Goal: Task Accomplishment & Management: Use online tool/utility

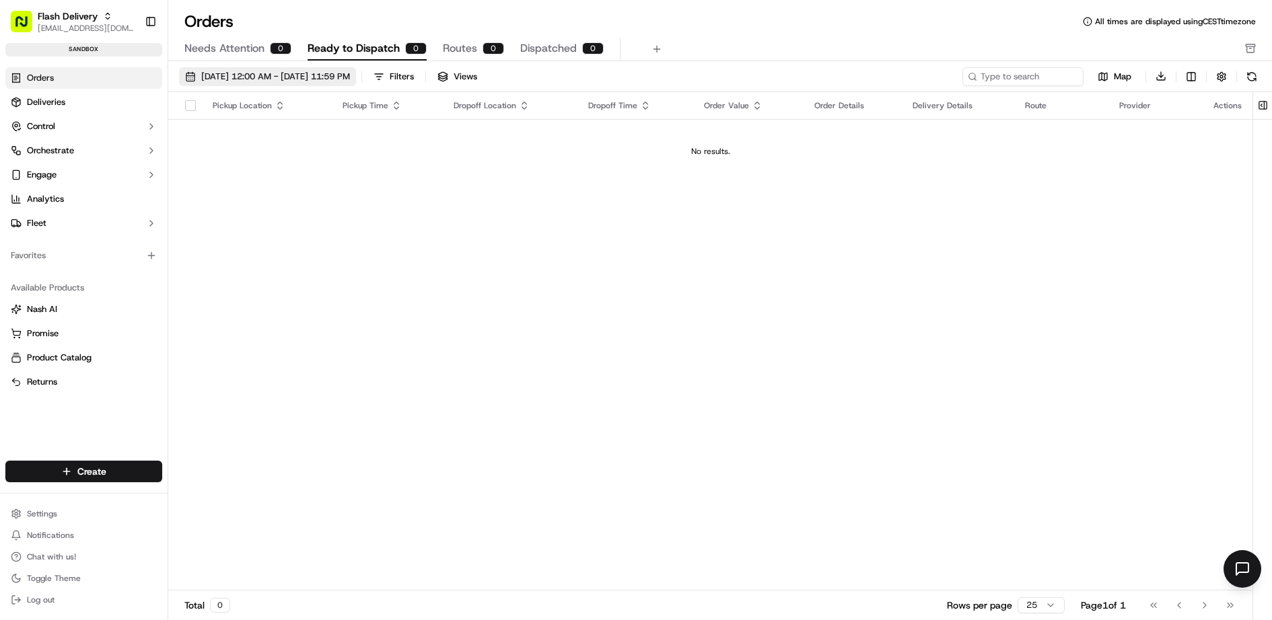
click at [291, 79] on span "[DATE] 12:00 AM - [DATE] 11:59 PM" at bounding box center [275, 77] width 149 height 12
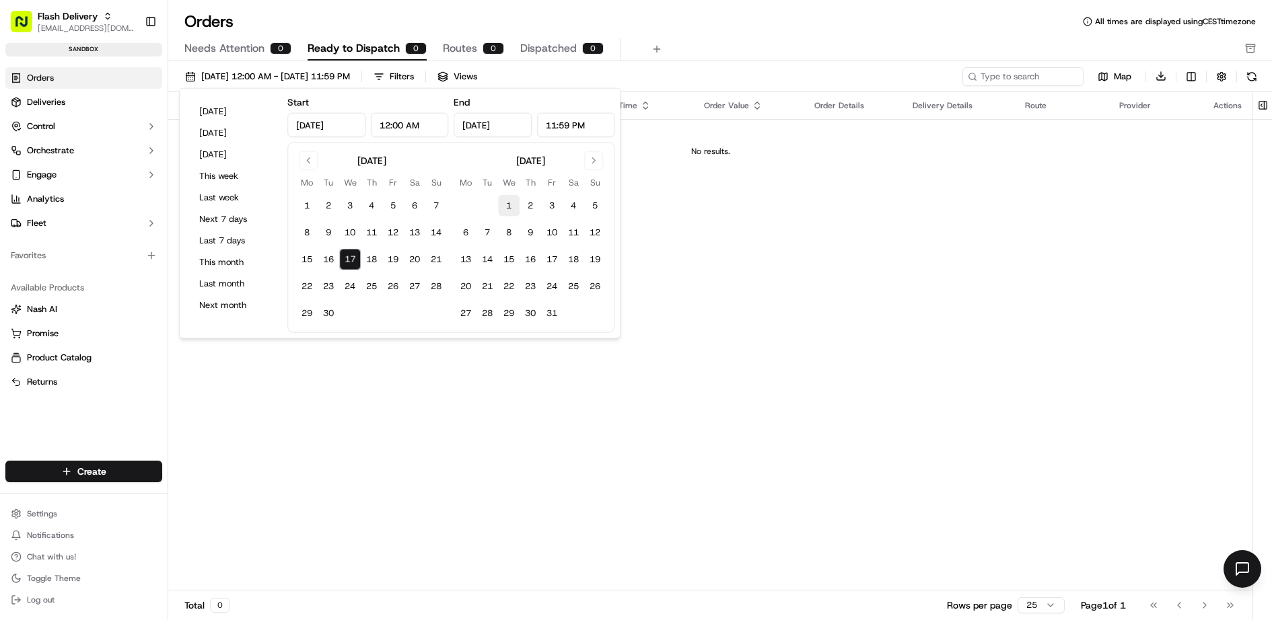
click at [512, 200] on button "1" at bounding box center [509, 206] width 22 height 22
type input "[DATE]"
click at [529, 285] on button "23" at bounding box center [530, 287] width 22 height 22
type input "[DATE]"
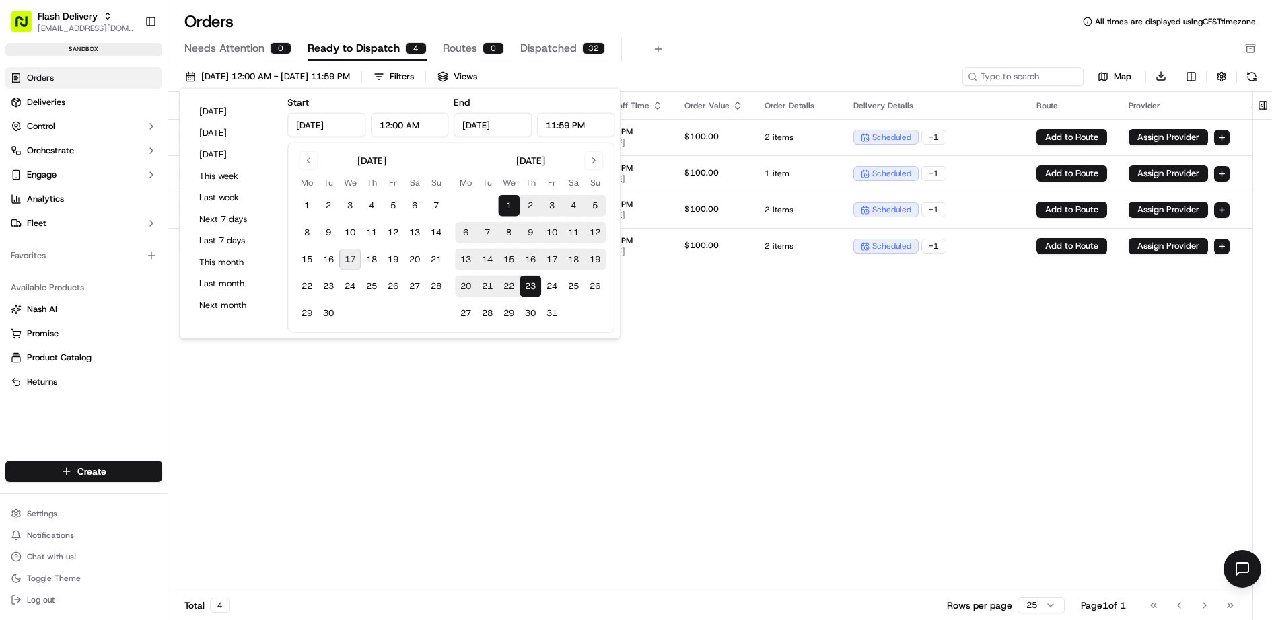
click at [721, 23] on div "Orders All times are displayed using CEST timezone" at bounding box center [719, 22] width 1103 height 22
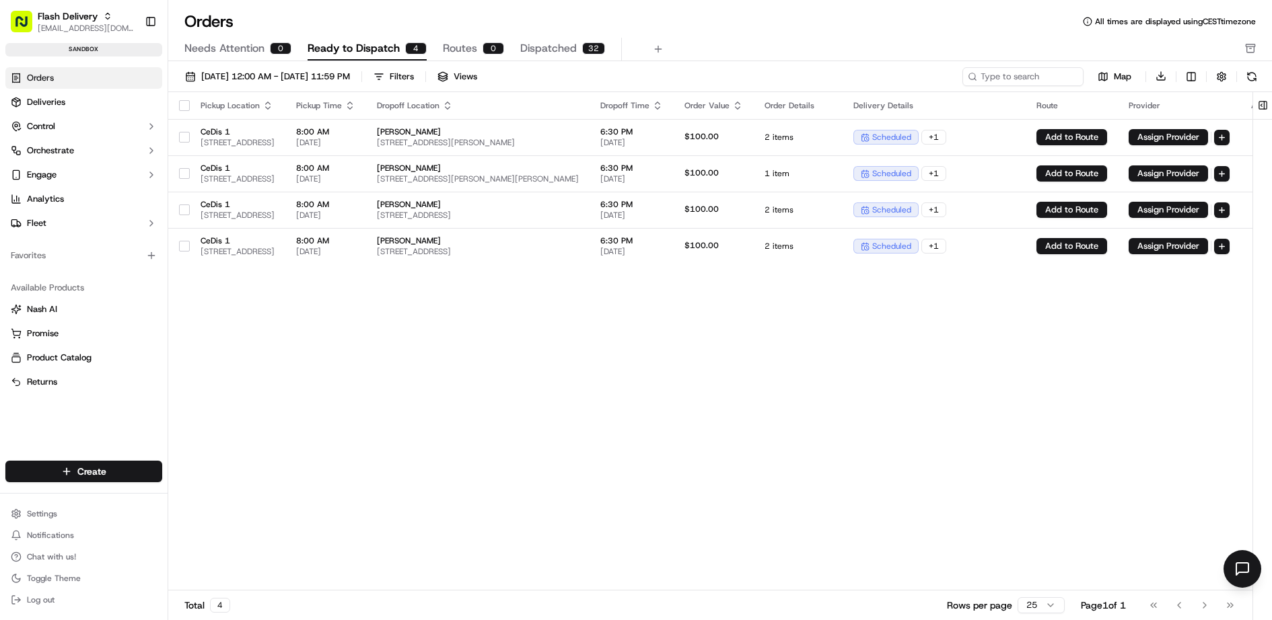
click at [184, 108] on button "button" at bounding box center [184, 105] width 11 height 11
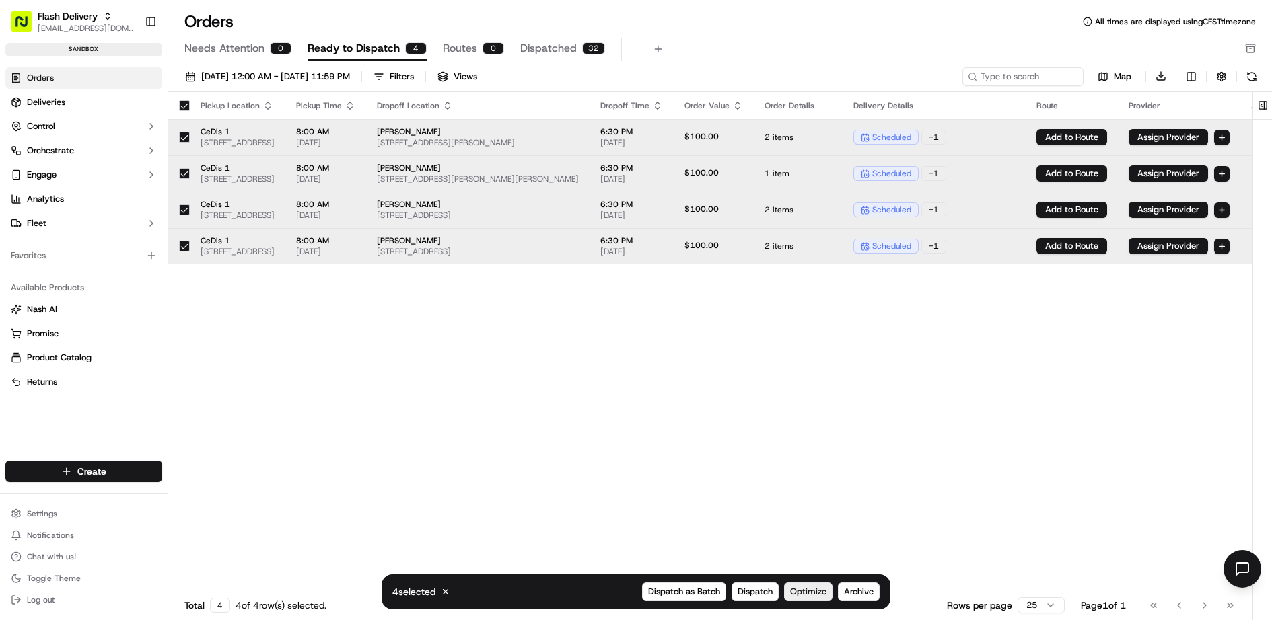
click at [811, 595] on span "Optimize" at bounding box center [808, 592] width 36 height 12
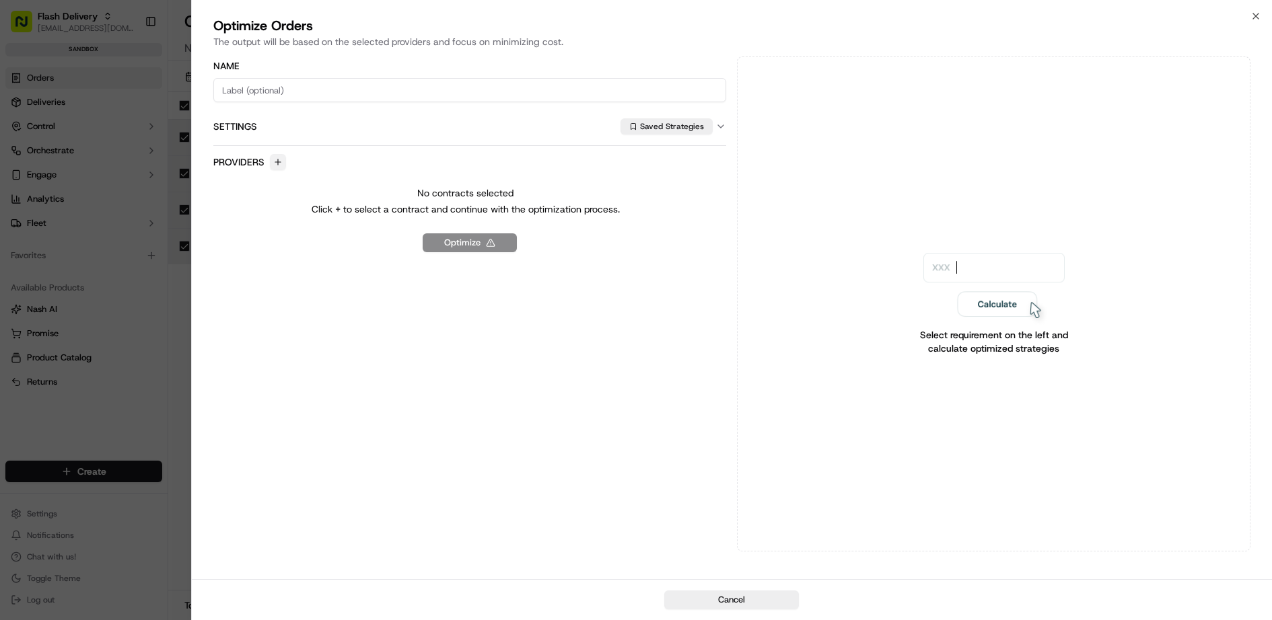
click at [273, 159] on button "button" at bounding box center [278, 162] width 16 height 16
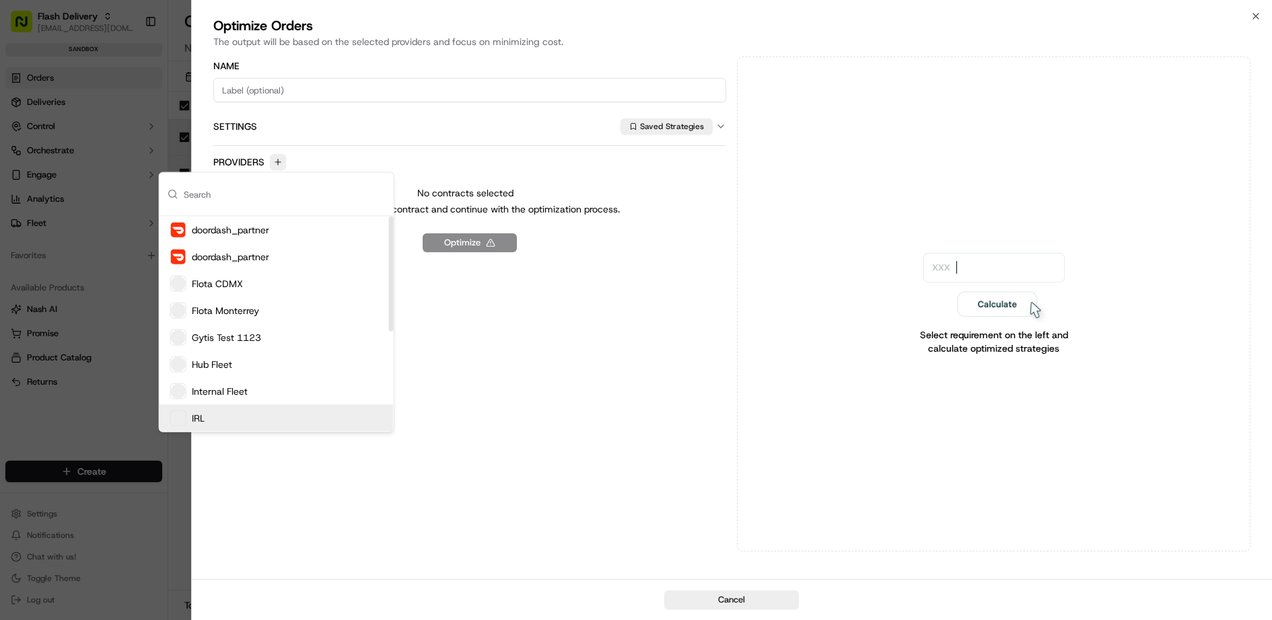
click at [246, 416] on div "IRL" at bounding box center [276, 418] width 234 height 27
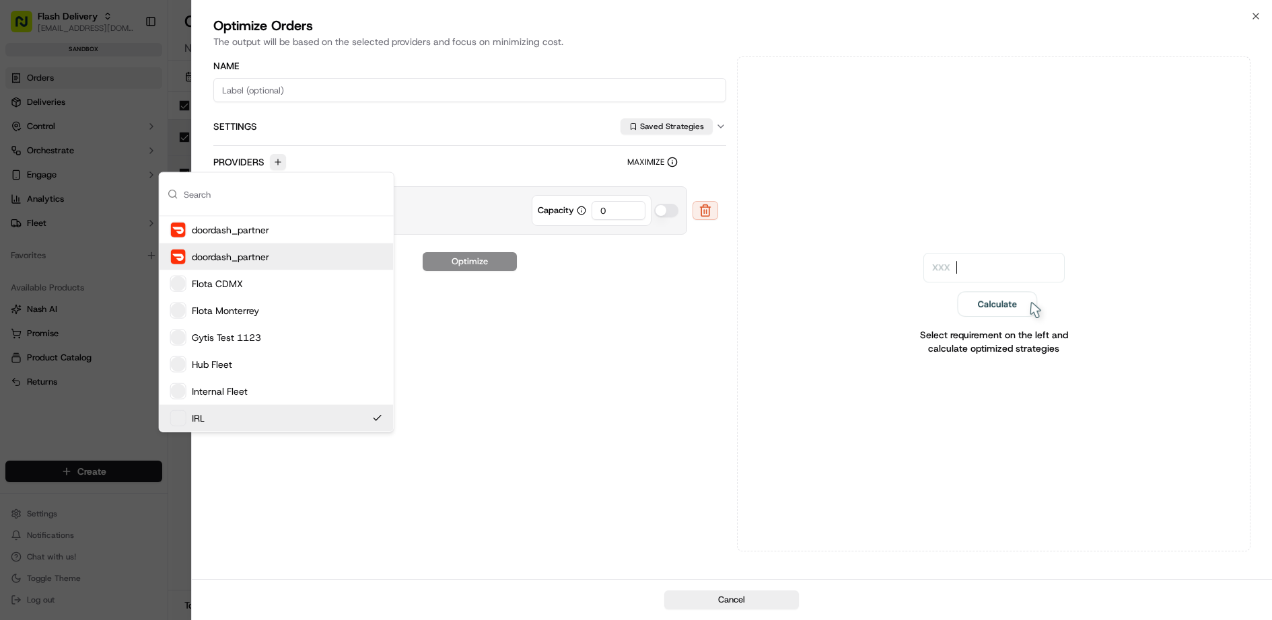
click at [346, 77] on div "Name Settings Saved Strategies" at bounding box center [469, 102] width 513 height 87
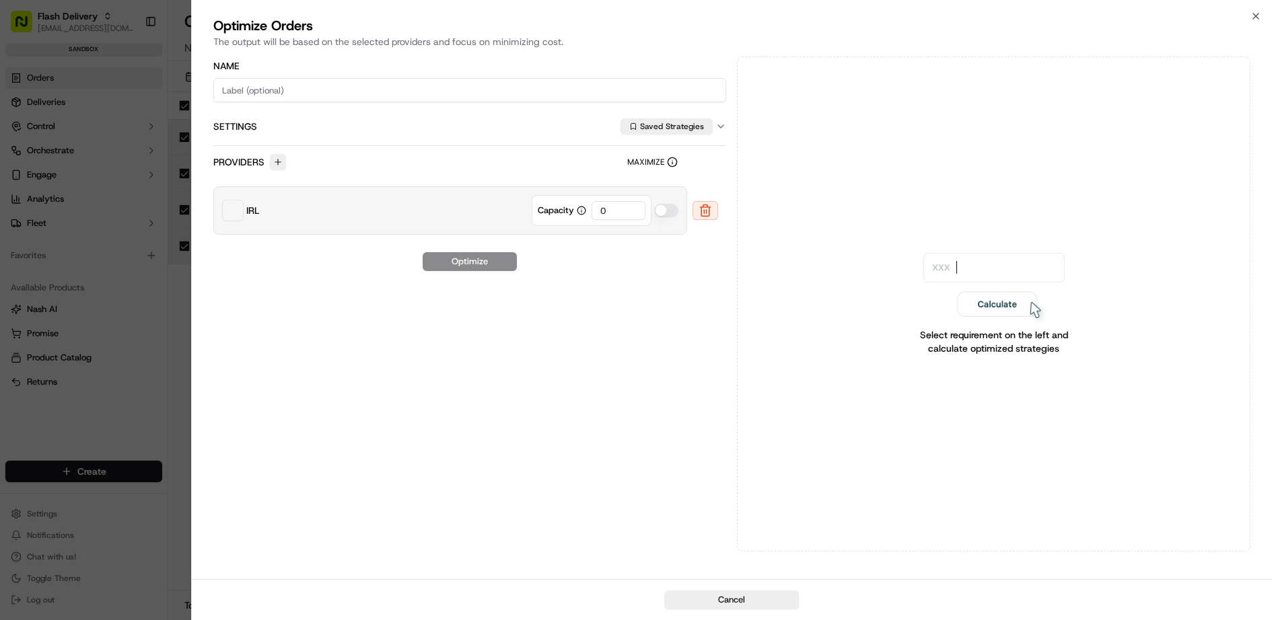
click at [462, 92] on input at bounding box center [469, 90] width 513 height 24
type input "aa"
drag, startPoint x: 614, startPoint y: 212, endPoint x: 585, endPoint y: 212, distance: 29.6
click at [586, 212] on div "Capacity 0" at bounding box center [592, 210] width 120 height 31
type input "2"
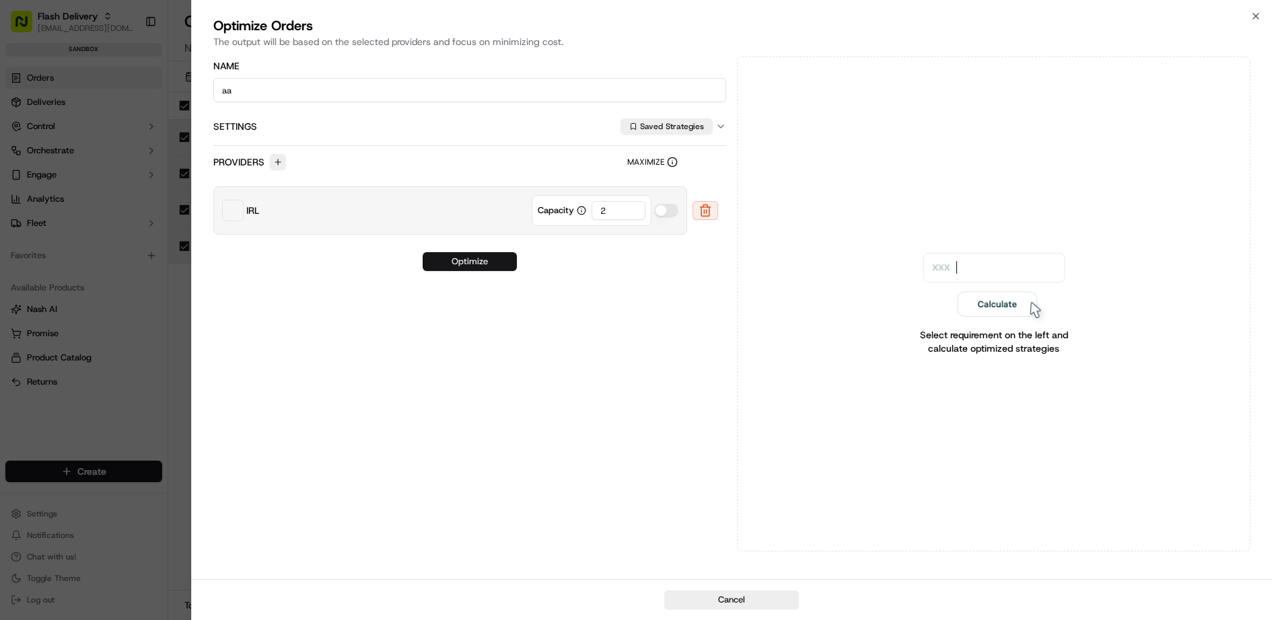
click at [501, 256] on button "Optimize" at bounding box center [470, 261] width 94 height 19
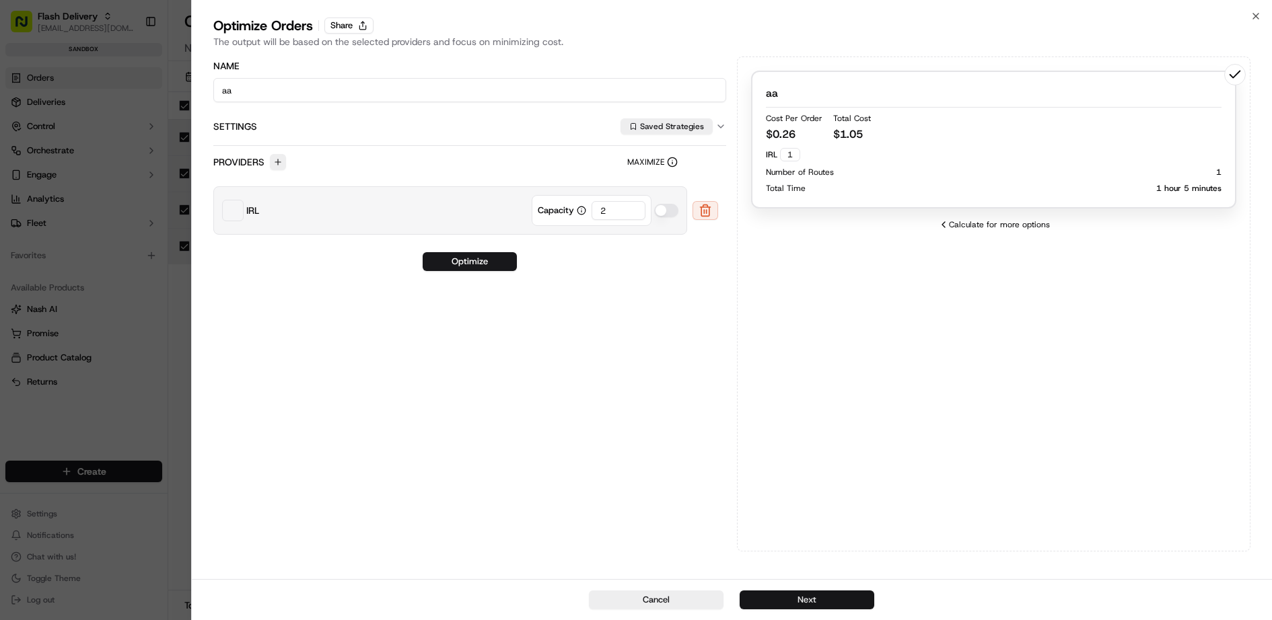
click at [815, 600] on button "Next" at bounding box center [806, 600] width 135 height 19
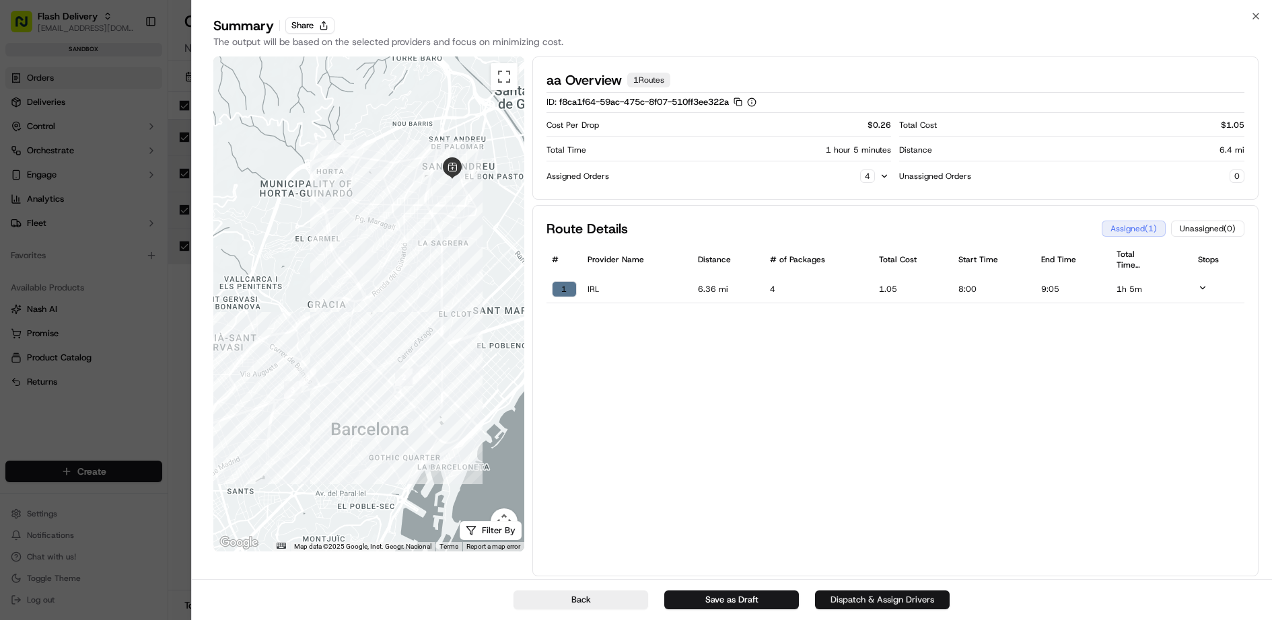
click at [853, 596] on button "Dispatch & Assign Drivers" at bounding box center [882, 600] width 135 height 19
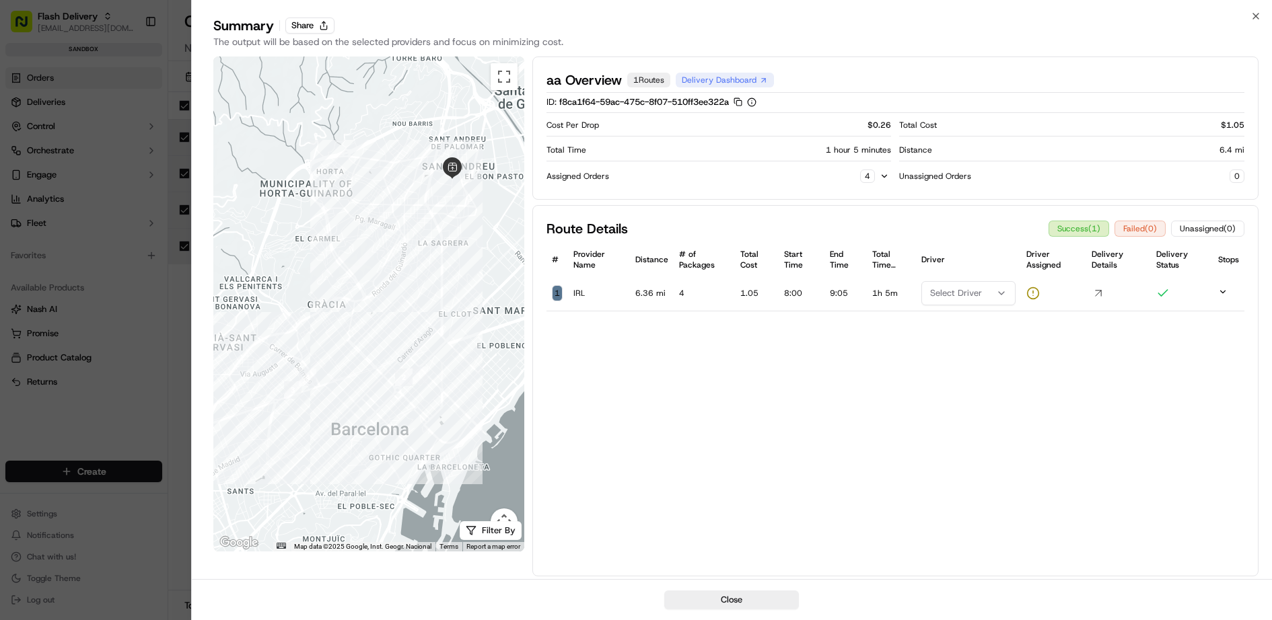
click at [92, 246] on div at bounding box center [636, 310] width 1272 height 620
click at [1253, 15] on icon "button" at bounding box center [1255, 16] width 11 height 11
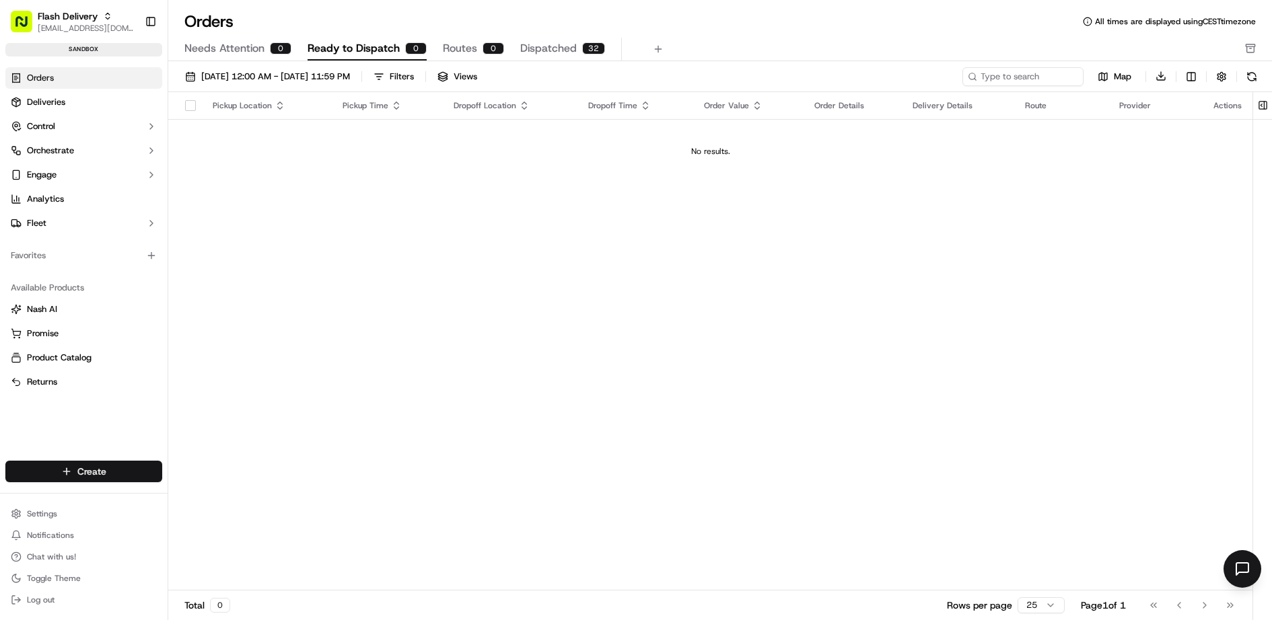
click at [92, 477] on html "Flash Delivery [EMAIL_ADDRESS][DOMAIN_NAME] Toggle Sidebar sandbox Orders Deliv…" at bounding box center [636, 310] width 1272 height 620
click at [204, 553] on link "CSV Upload" at bounding box center [244, 546] width 150 height 24
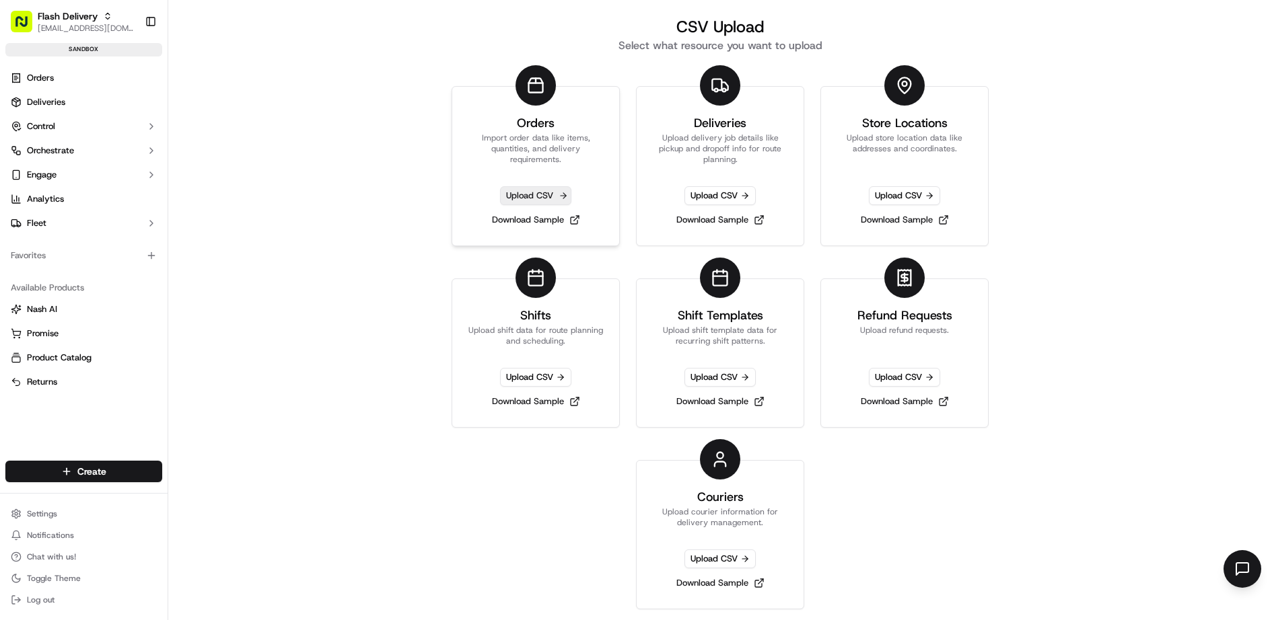
click at [547, 192] on span "Upload CSV" at bounding box center [535, 195] width 71 height 19
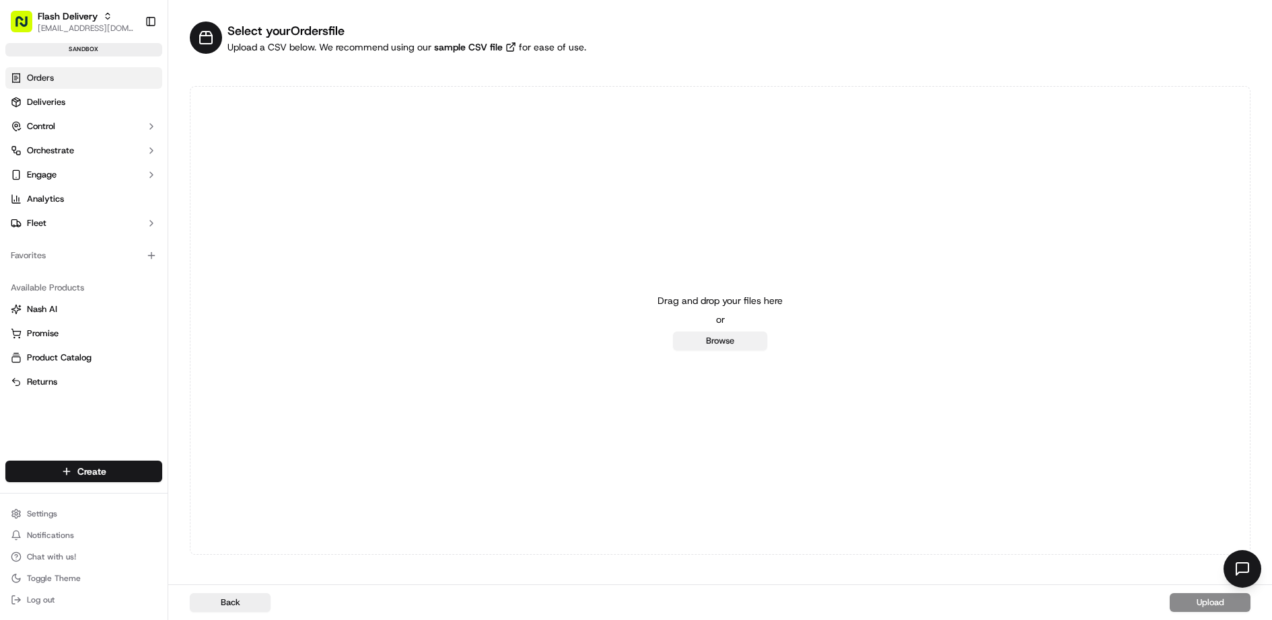
click at [724, 347] on button "Browse" at bounding box center [720, 341] width 94 height 19
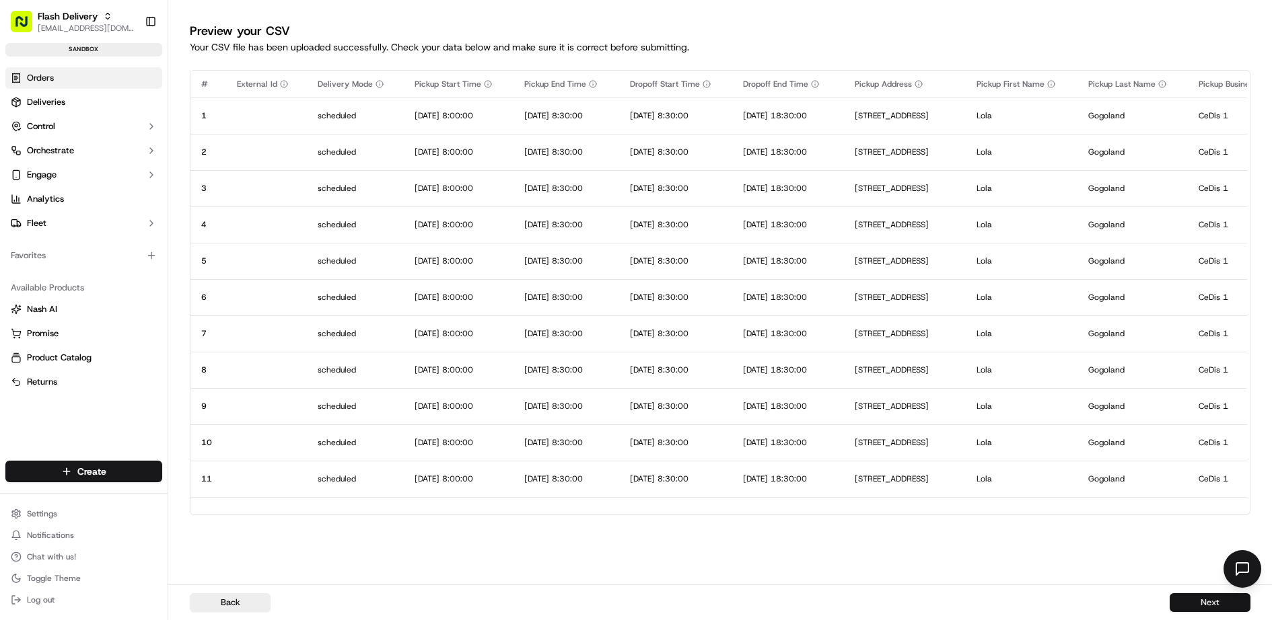
click at [1218, 602] on button "Next" at bounding box center [1209, 602] width 81 height 19
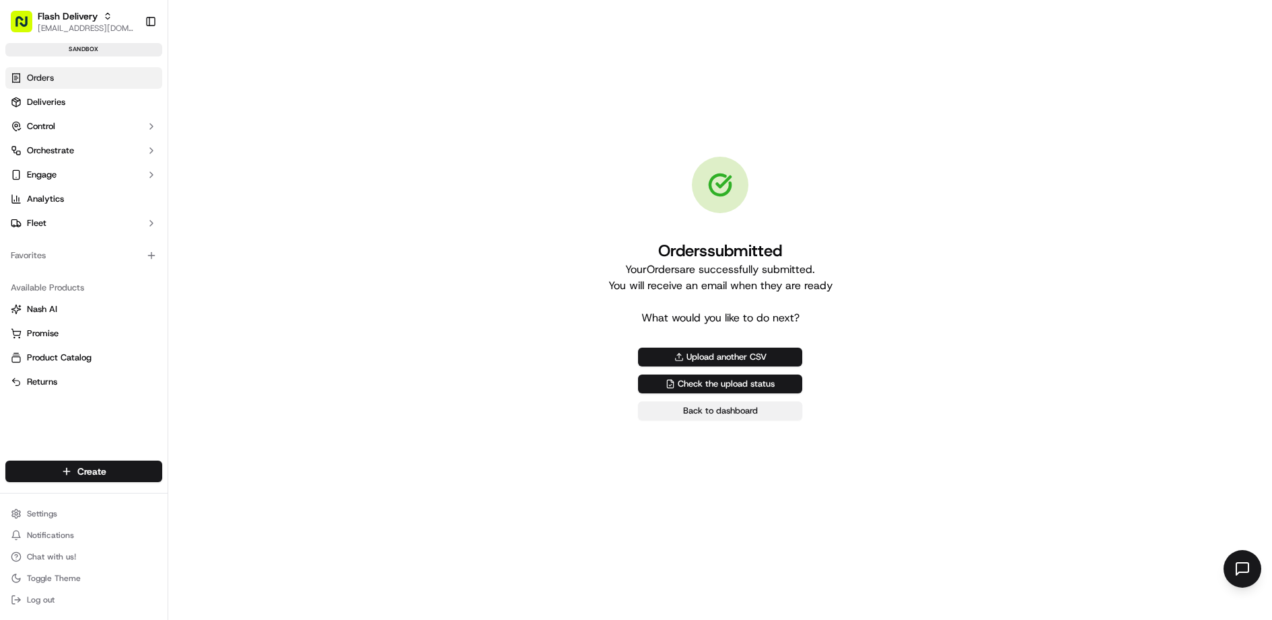
click at [707, 413] on link "Back to dashboard" at bounding box center [720, 411] width 164 height 19
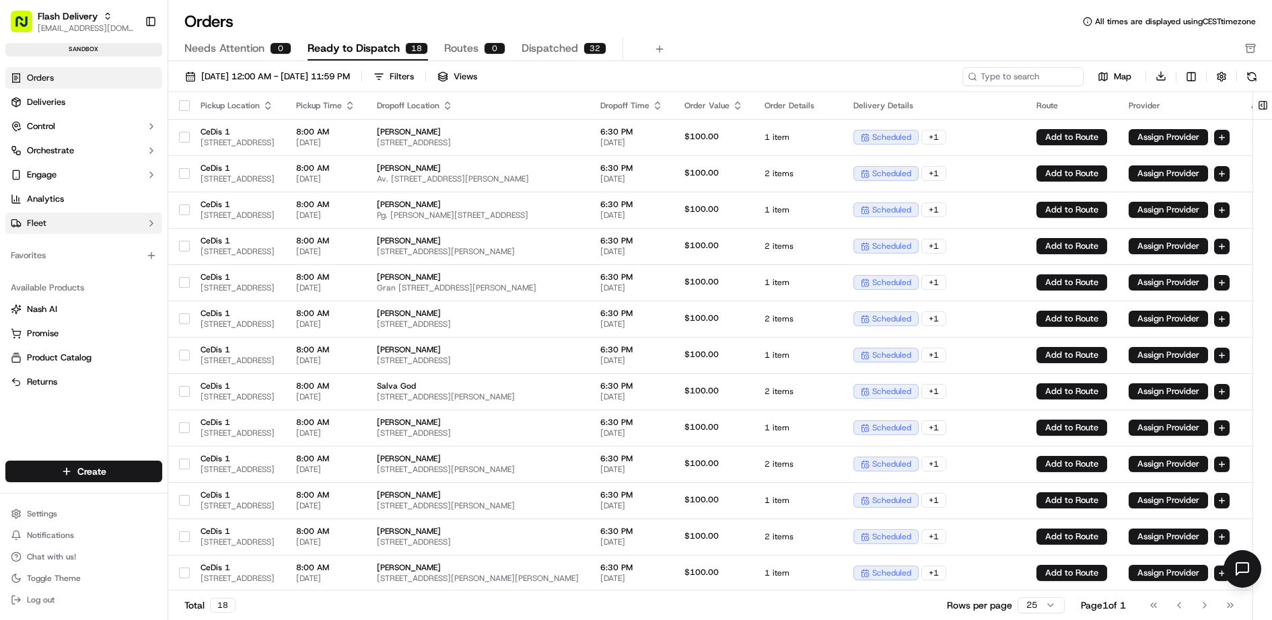
click at [72, 227] on button "Fleet" at bounding box center [83, 224] width 157 height 22
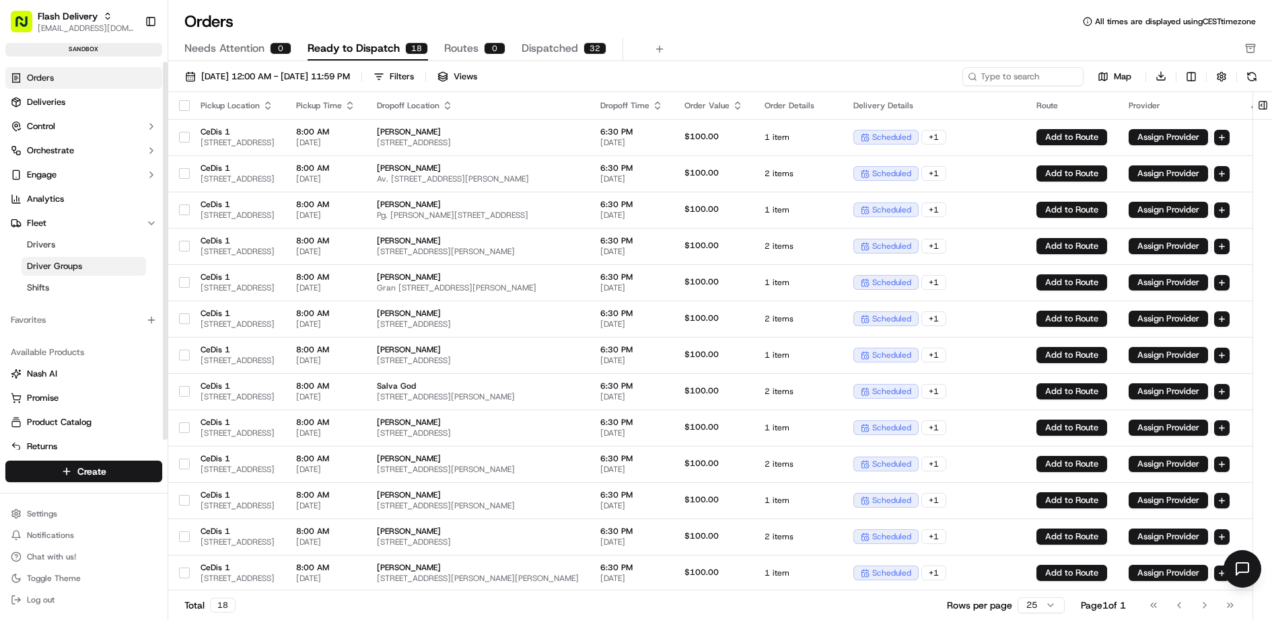
click at [73, 265] on span "Driver Groups" at bounding box center [54, 266] width 55 height 12
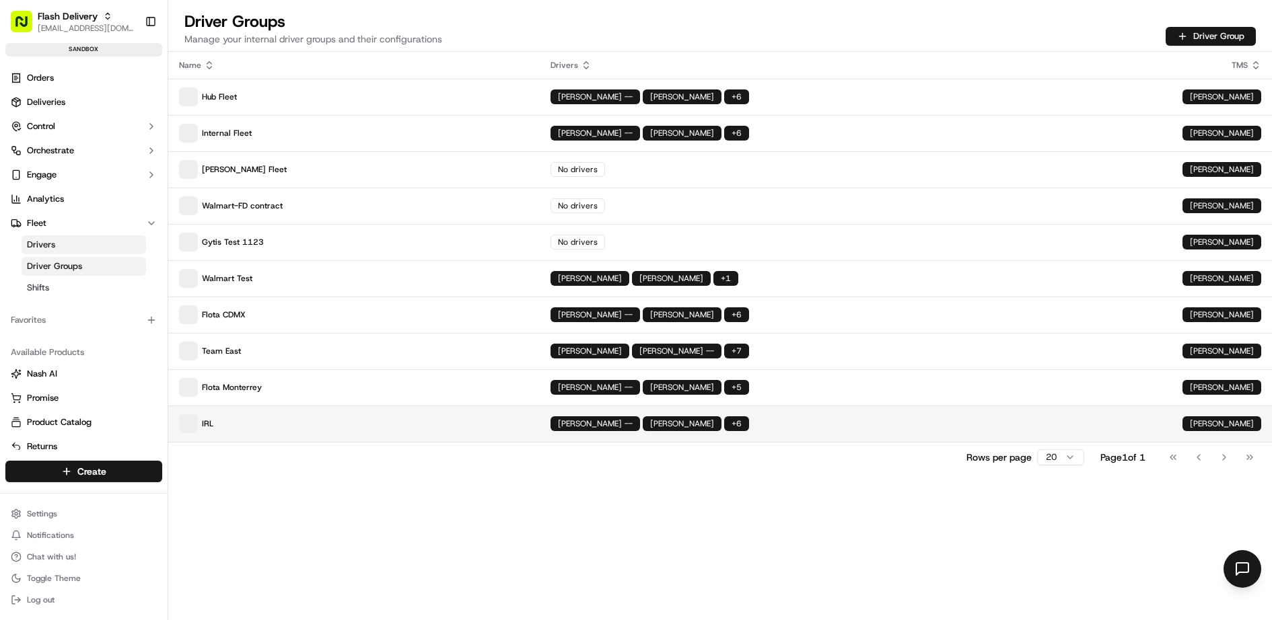
click at [325, 428] on p "IRL" at bounding box center [354, 423] width 350 height 19
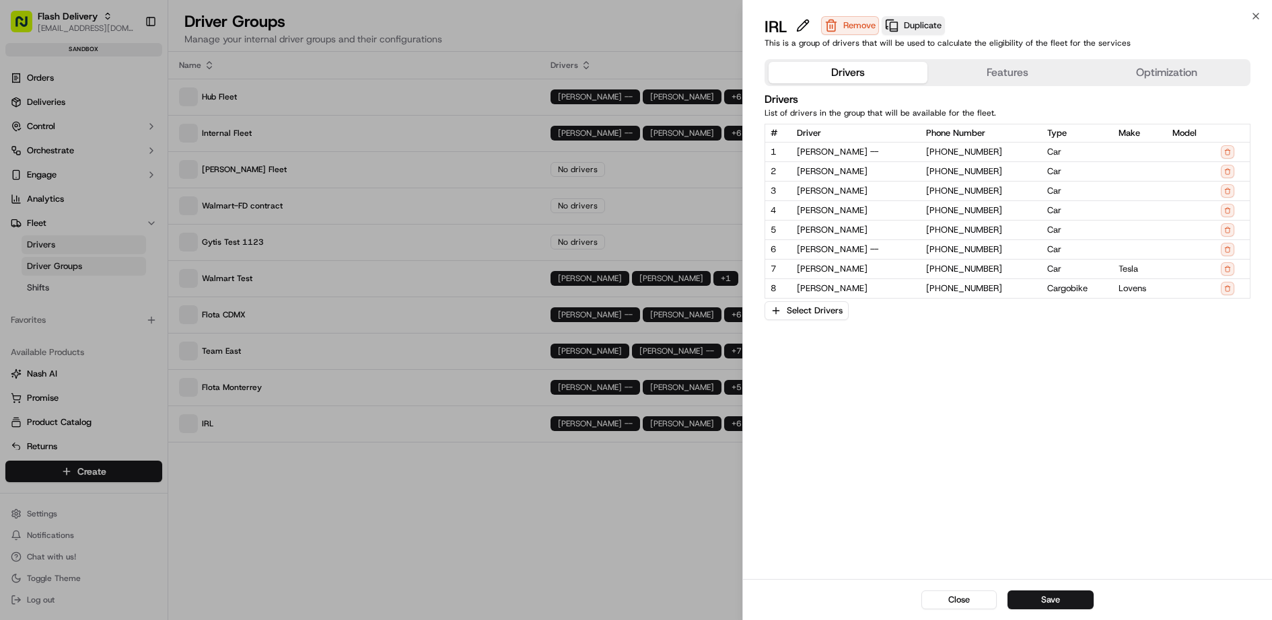
click at [1157, 69] on button "Optimization" at bounding box center [1166, 73] width 159 height 22
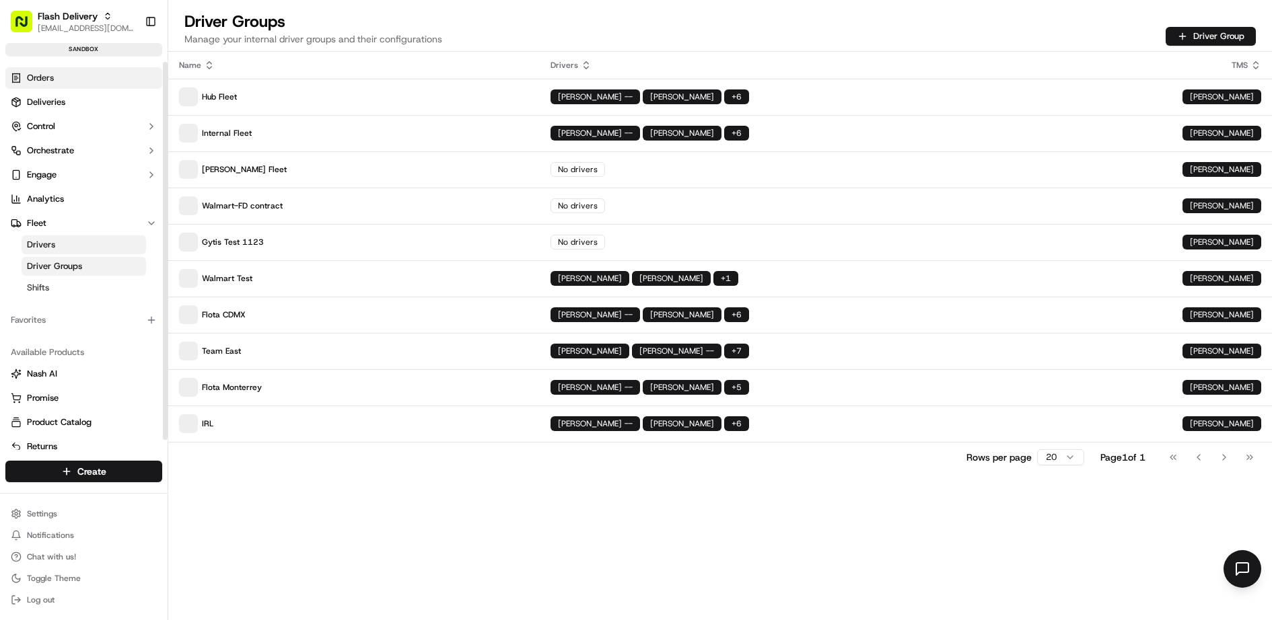
click at [98, 77] on link "Orders" at bounding box center [83, 78] width 157 height 22
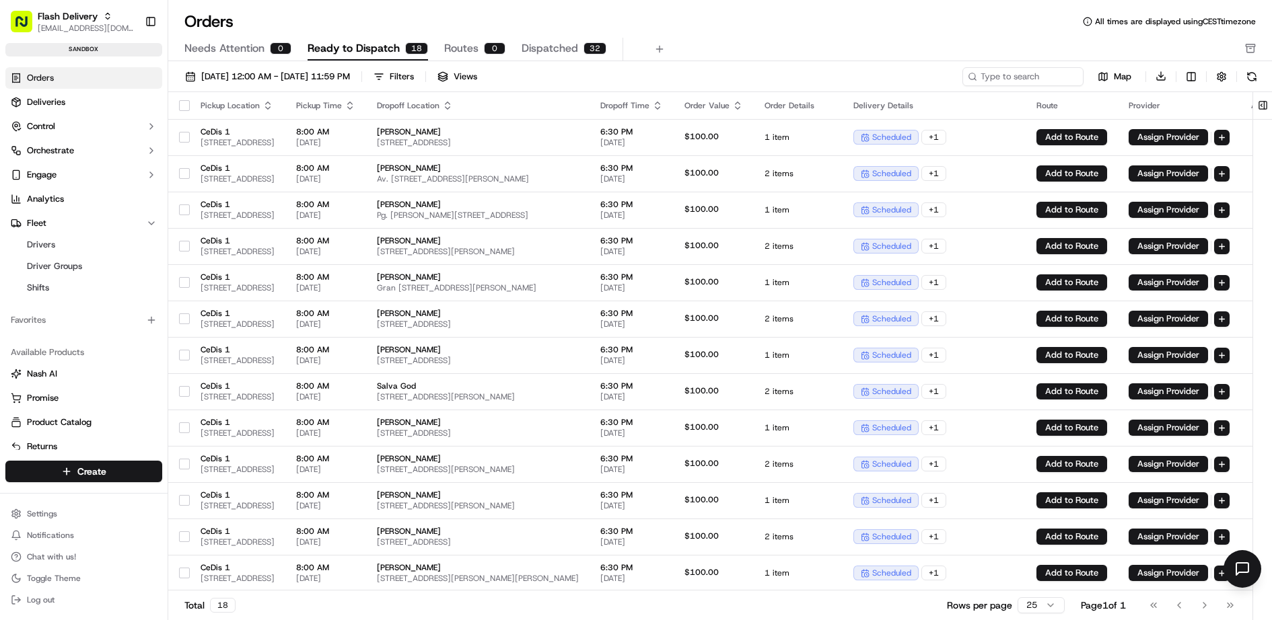
click at [182, 103] on button "button" at bounding box center [184, 105] width 11 height 11
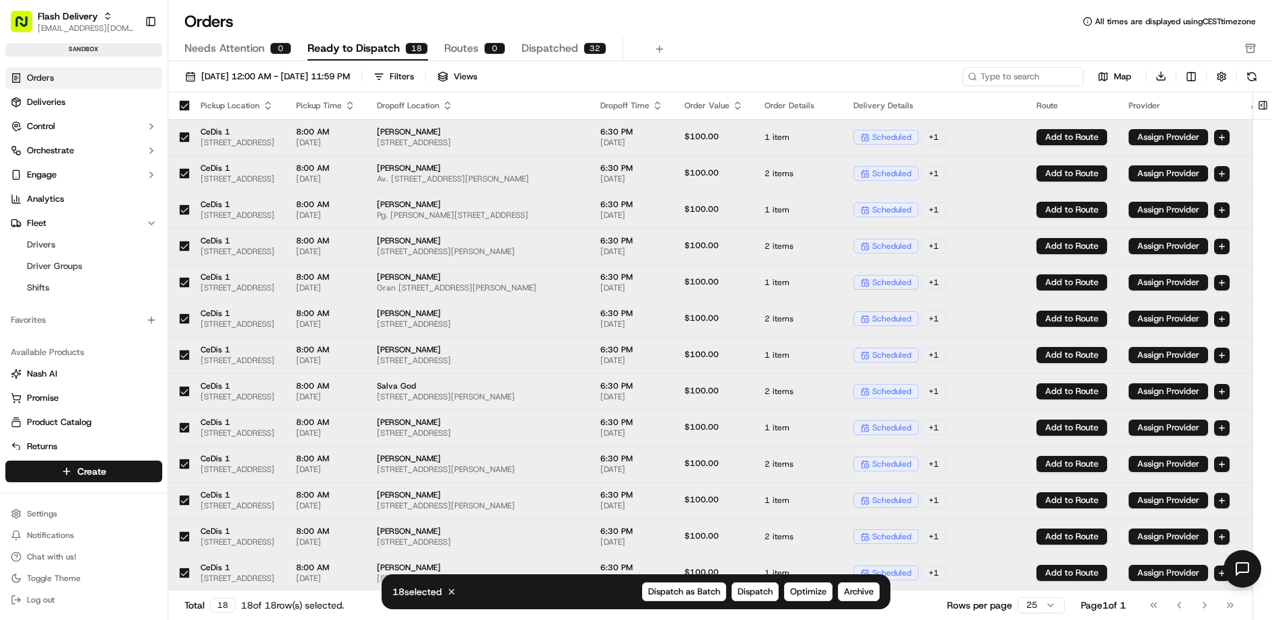
type button "on"
click at [821, 594] on span "Optimize" at bounding box center [808, 592] width 36 height 12
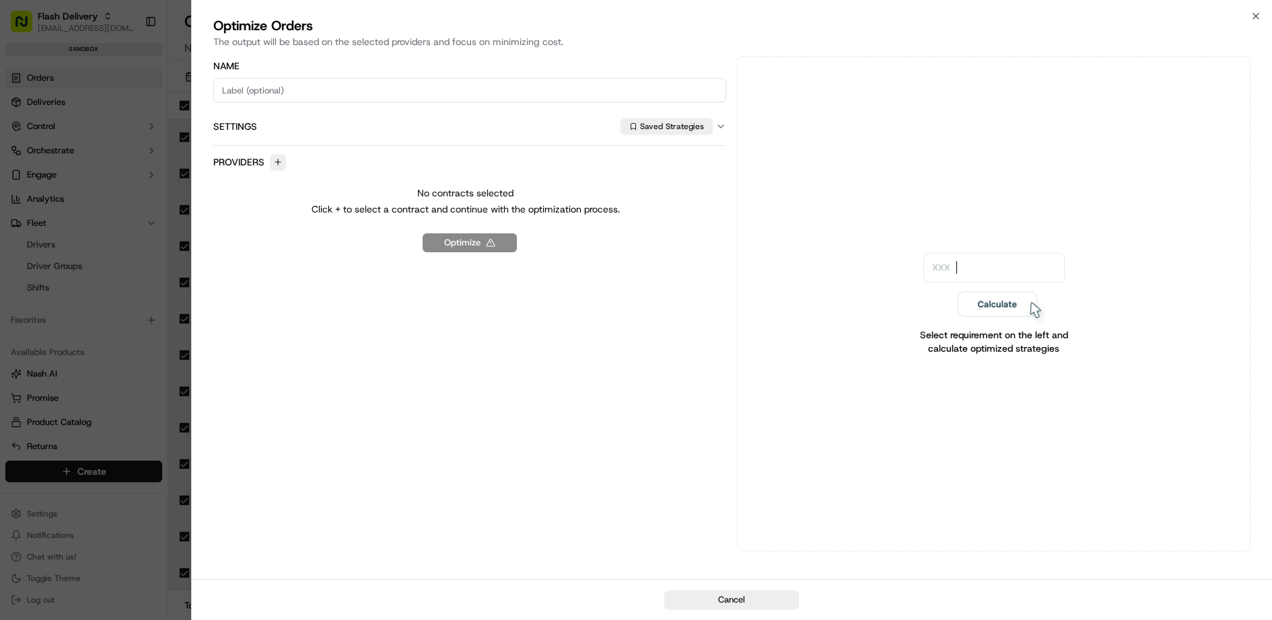
click at [328, 81] on input at bounding box center [469, 90] width 513 height 24
type input "aa"
click at [278, 161] on button "button" at bounding box center [278, 162] width 16 height 16
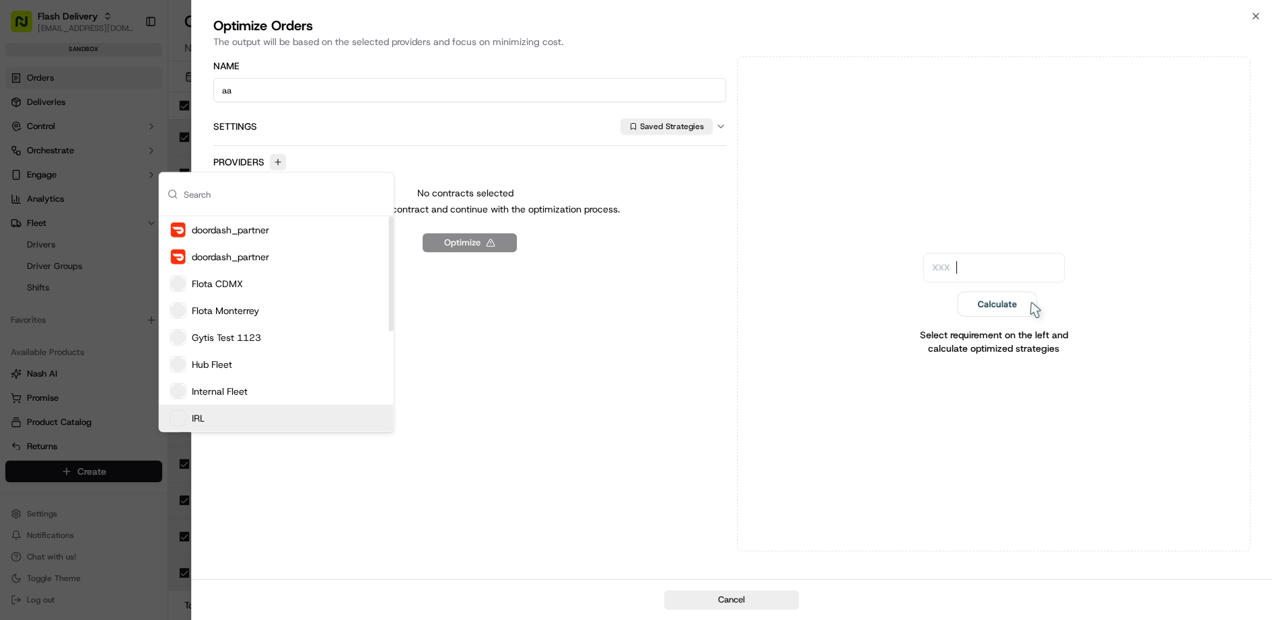
click at [262, 415] on div "IRL" at bounding box center [276, 418] width 234 height 27
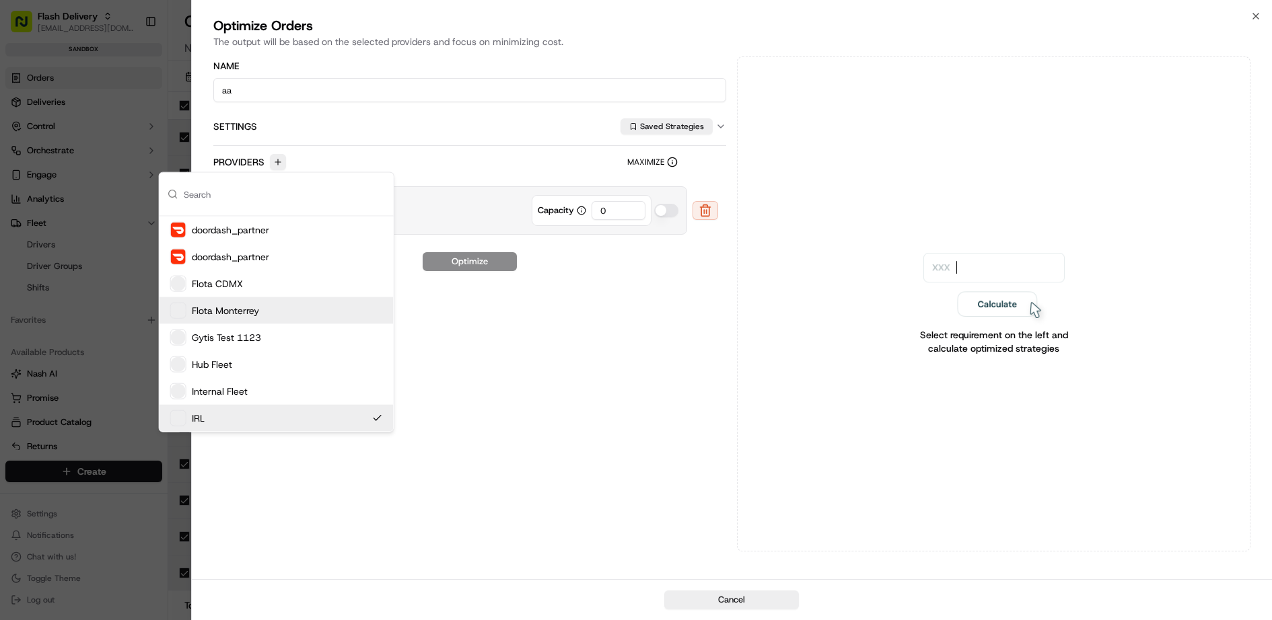
drag, startPoint x: 619, startPoint y: 209, endPoint x: 569, endPoint y: 209, distance: 50.5
click at [569, 209] on div "Capacity 0" at bounding box center [592, 210] width 120 height 31
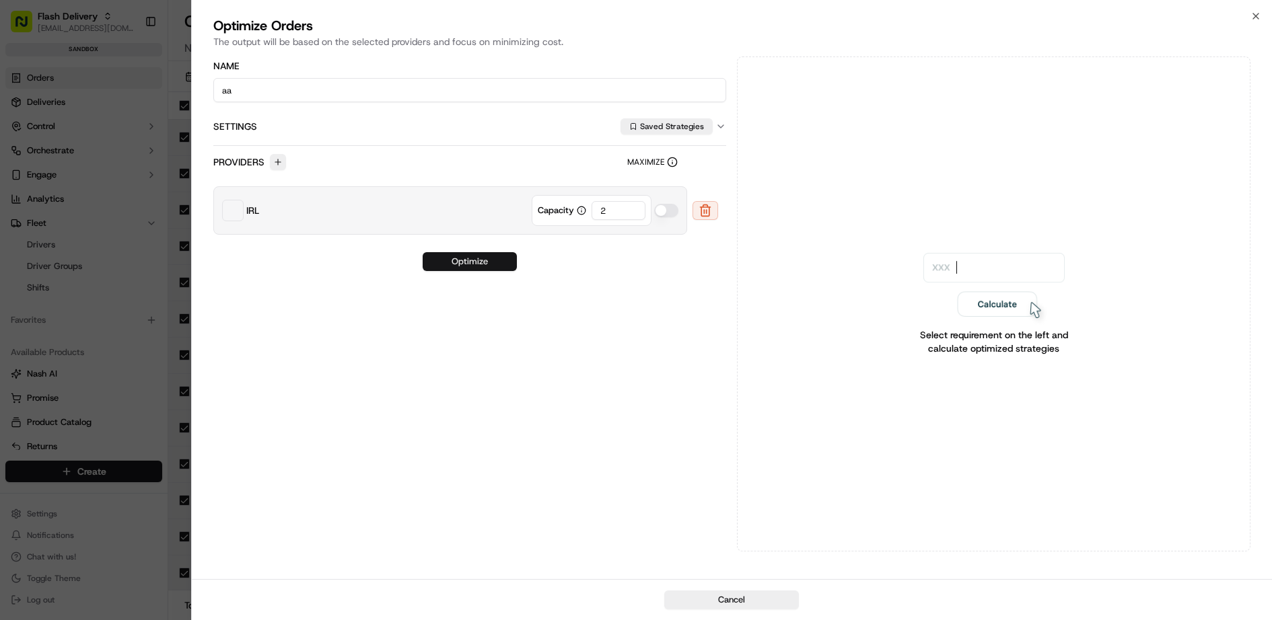
type input "2"
click at [479, 261] on button "Optimize" at bounding box center [470, 261] width 94 height 19
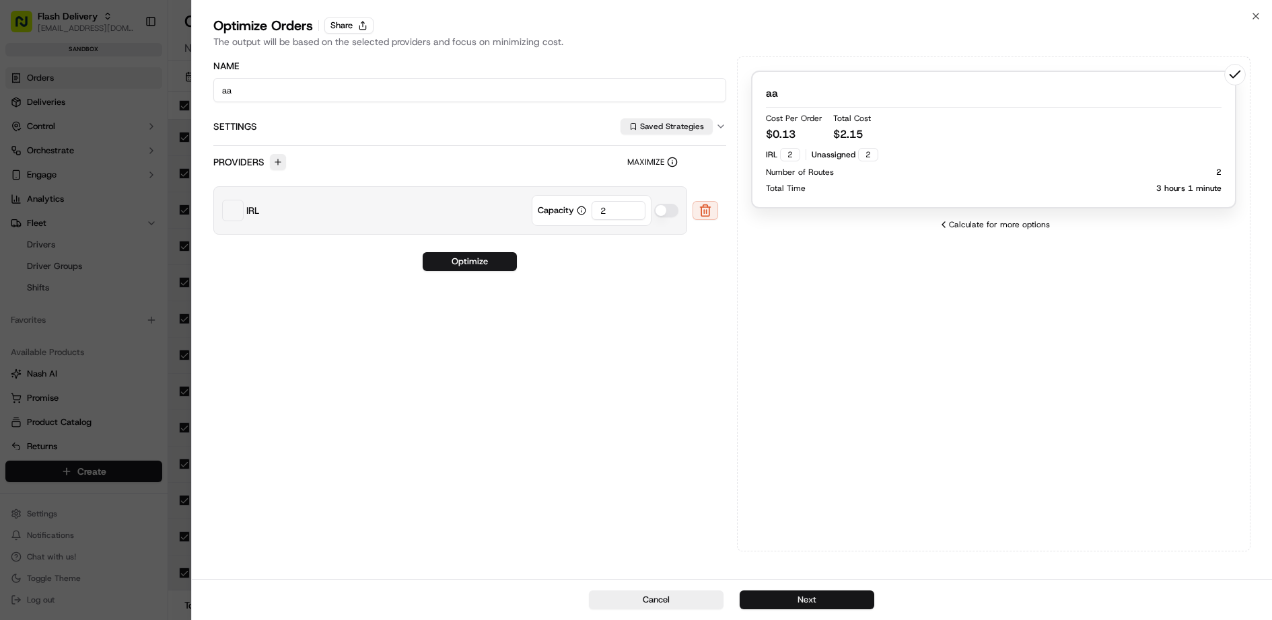
click at [810, 604] on button "Next" at bounding box center [806, 600] width 135 height 19
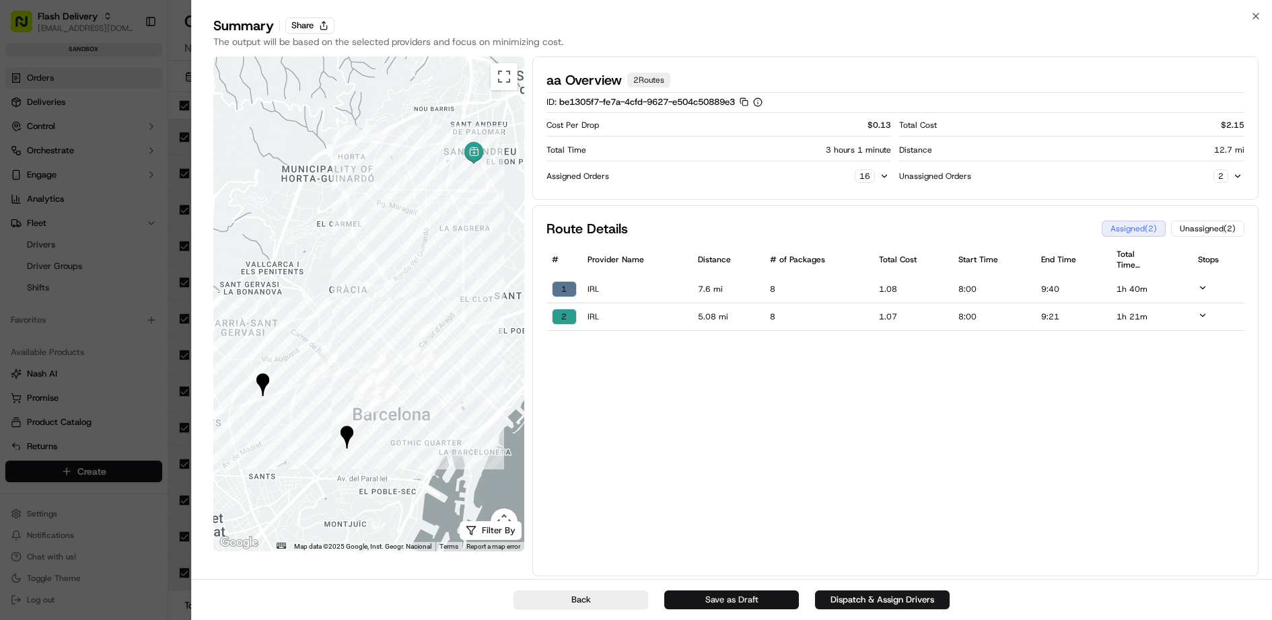
click at [755, 602] on button "Save as Draft" at bounding box center [731, 600] width 135 height 19
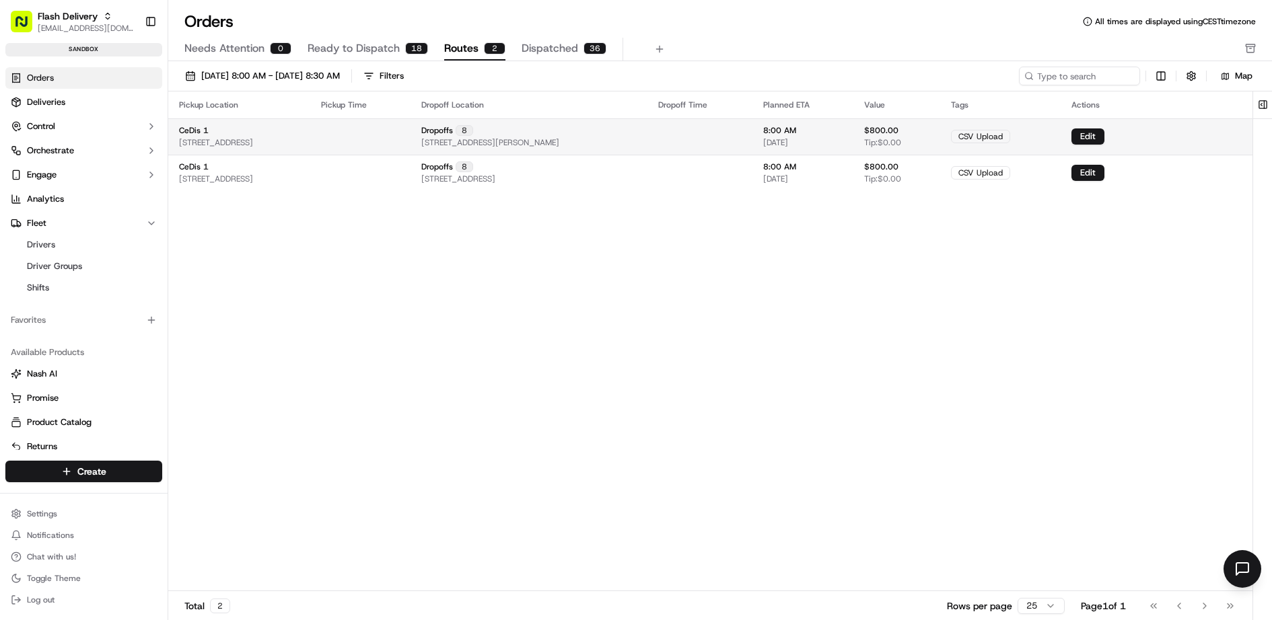
click at [636, 132] on div "Dropoffs 8 [STREET_ADDRESS][PERSON_NAME]" at bounding box center [528, 136] width 215 height 23
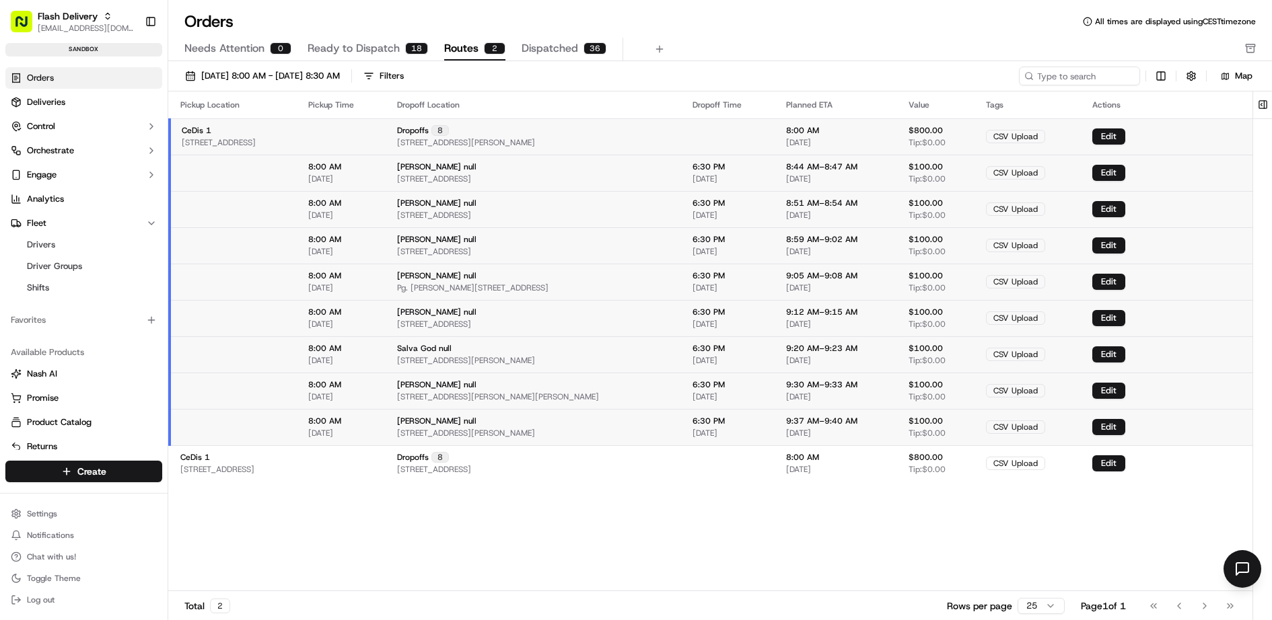
click at [649, 132] on div "Dropoffs 8 [STREET_ADDRESS][PERSON_NAME]" at bounding box center [534, 136] width 274 height 23
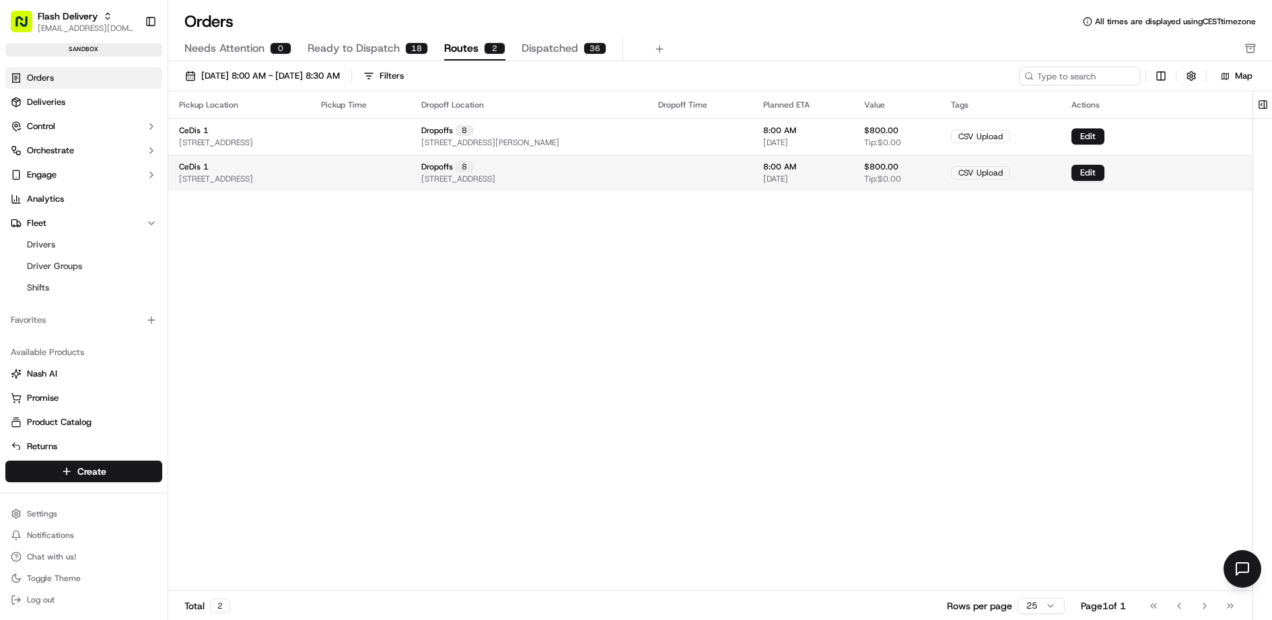
click at [636, 167] on div "Dropoffs 8 [STREET_ADDRESS]" at bounding box center [528, 172] width 215 height 23
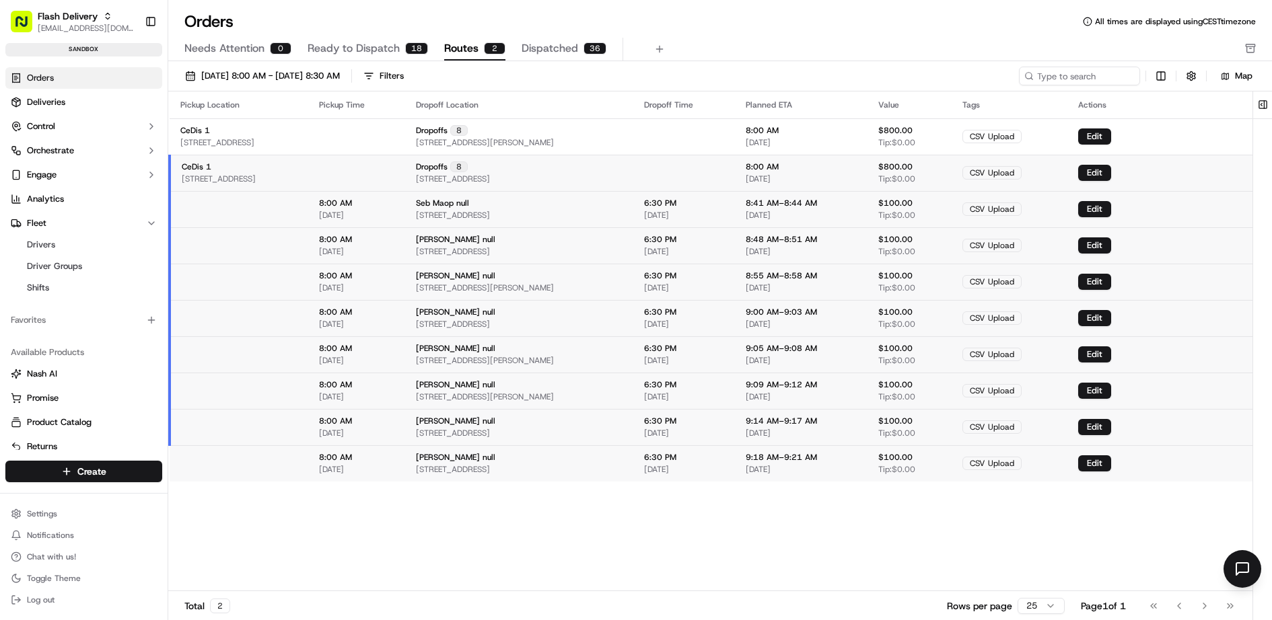
click at [623, 167] on div "Dropoffs 8 [STREET_ADDRESS]" at bounding box center [519, 172] width 207 height 23
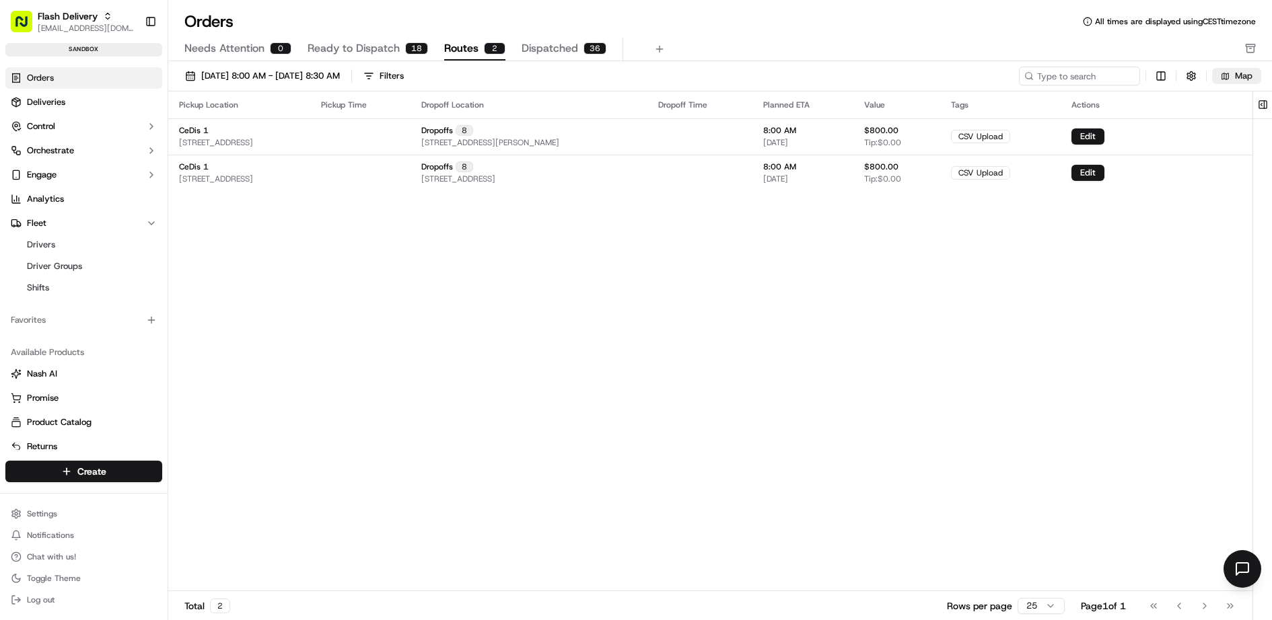
click at [1241, 68] on button "Map" at bounding box center [1236, 76] width 49 height 16
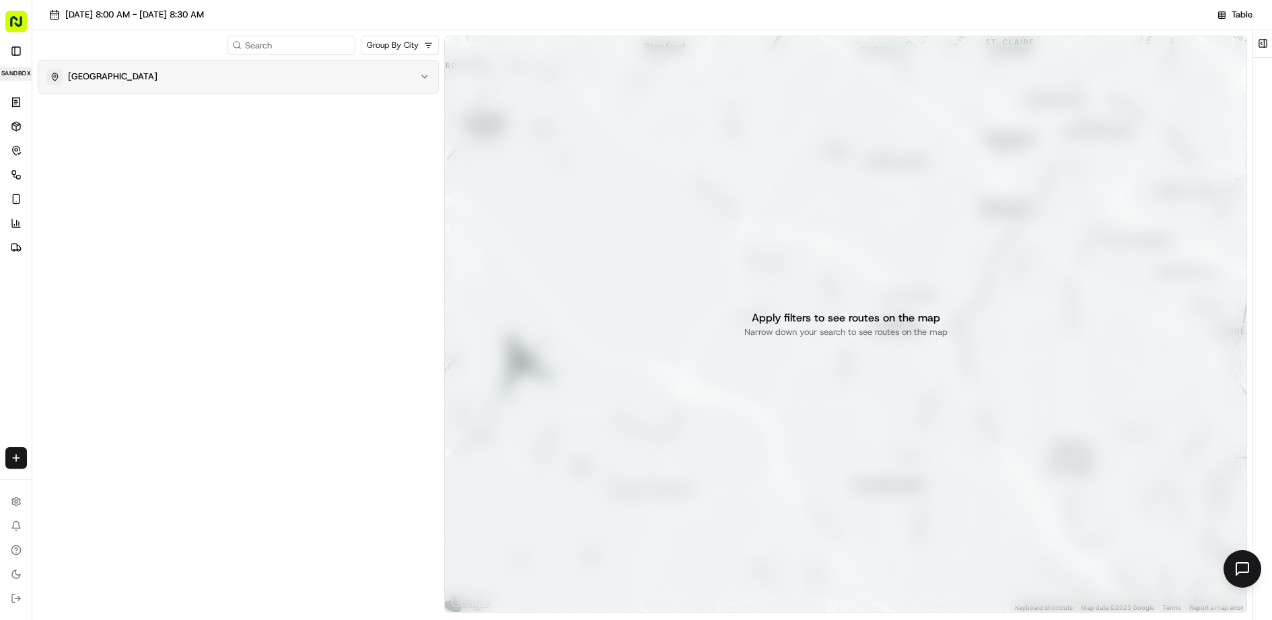
click at [328, 75] on div "[GEOGRAPHIC_DATA]" at bounding box center [229, 77] width 367 height 16
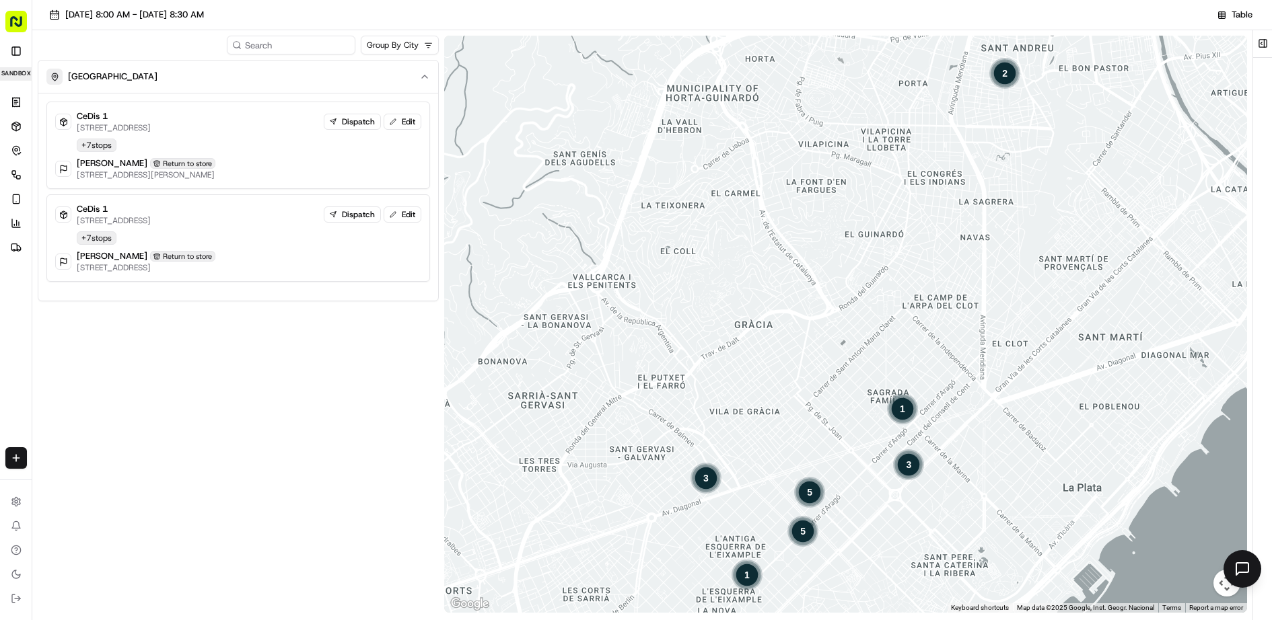
click at [151, 126] on p "[STREET_ADDRESS]" at bounding box center [114, 127] width 74 height 11
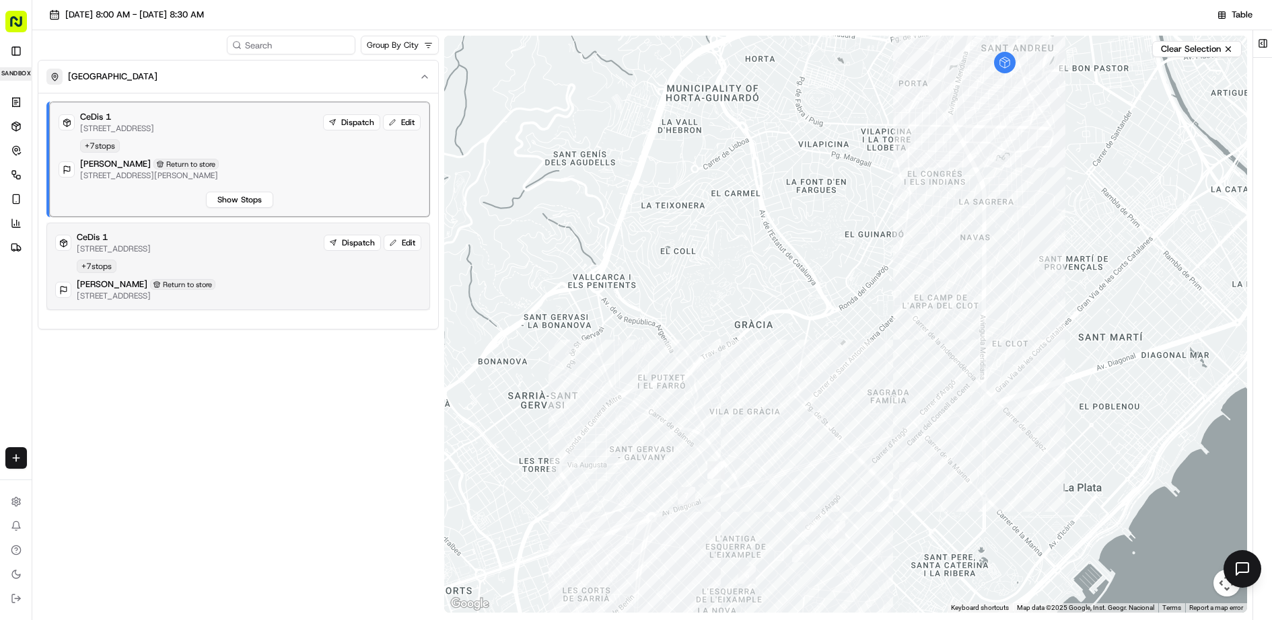
click at [151, 254] on p "[STREET_ADDRESS]" at bounding box center [114, 249] width 74 height 11
click at [235, 208] on button "Show Stops" at bounding box center [239, 200] width 67 height 16
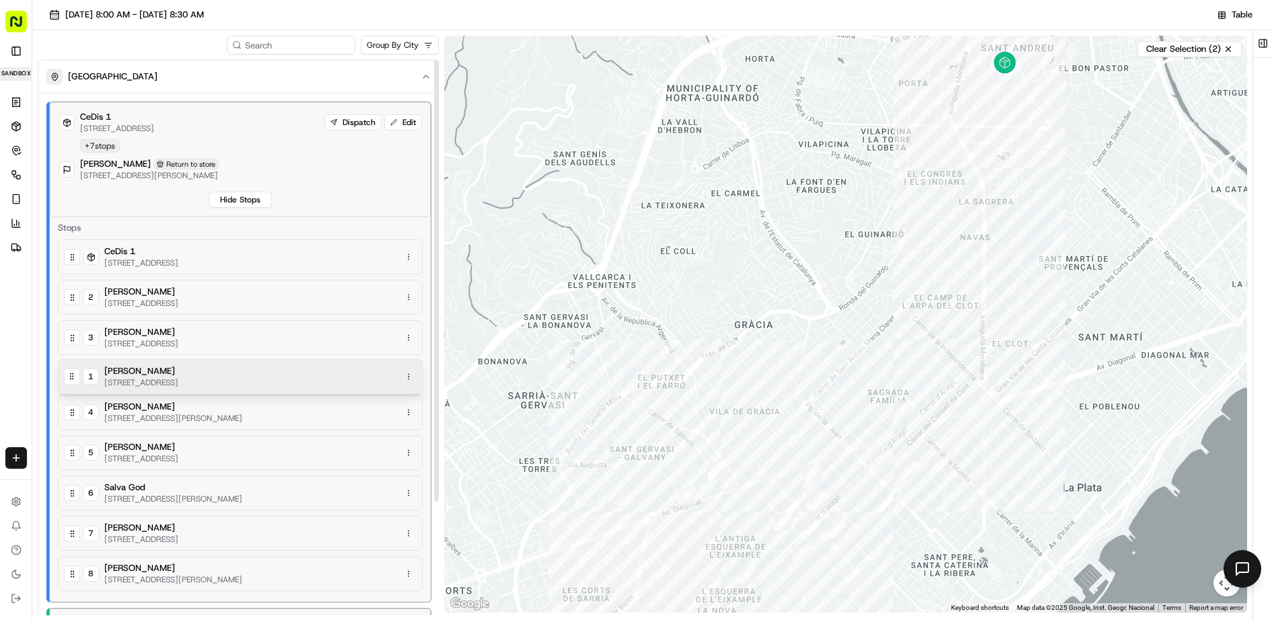
drag, startPoint x: 71, startPoint y: 307, endPoint x: 71, endPoint y: 381, distance: 74.7
click at [71, 381] on div "CeDis 1 [STREET_ADDRESS] 1 Walter Son [STREET_ADDRESS]​ 2 [PERSON_NAME] [STREET…" at bounding box center [240, 418] width 365 height 357
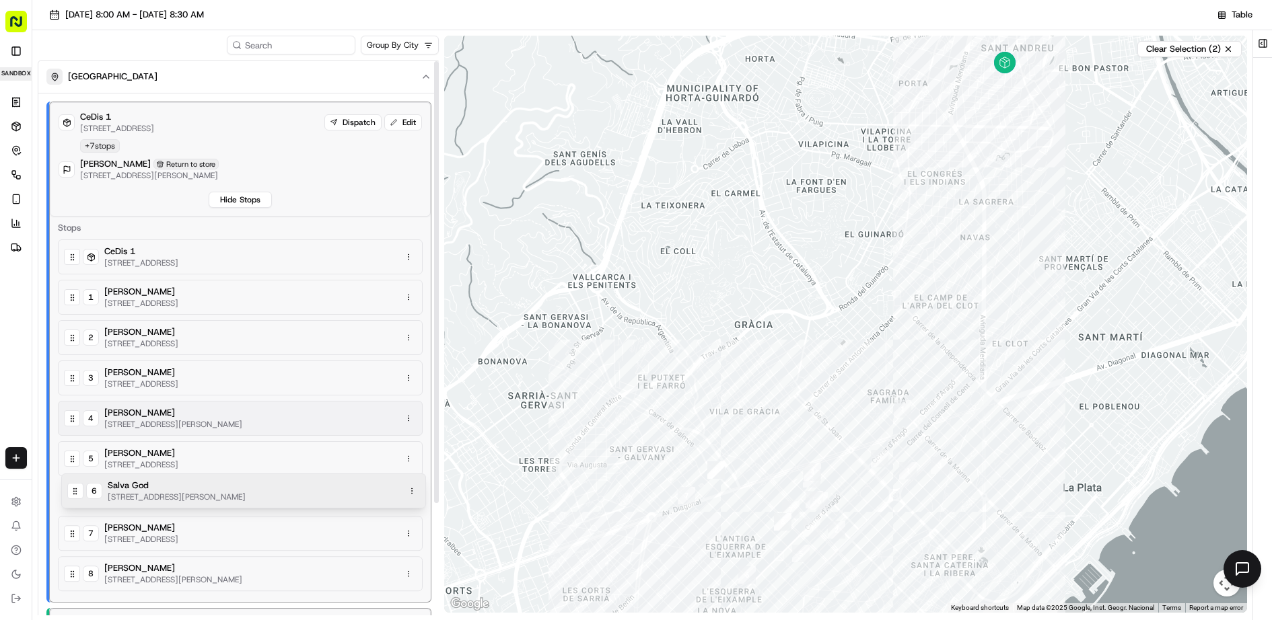
scroll to position [2, 0]
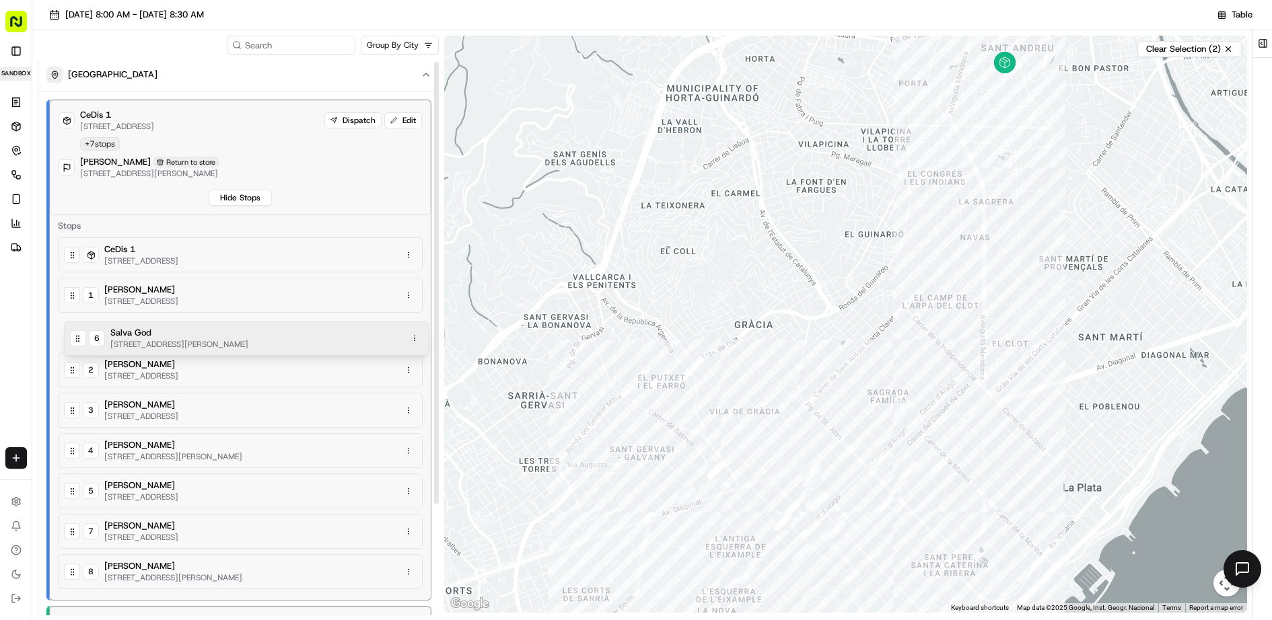
drag, startPoint x: 69, startPoint y: 507, endPoint x: 76, endPoint y: 335, distance: 172.4
click at [76, 335] on div "CeDis 1 [STREET_ADDRESS] 1 [PERSON_NAME] [STREET_ADDRESS] 2 David Lamar [STREET…" at bounding box center [240, 416] width 365 height 357
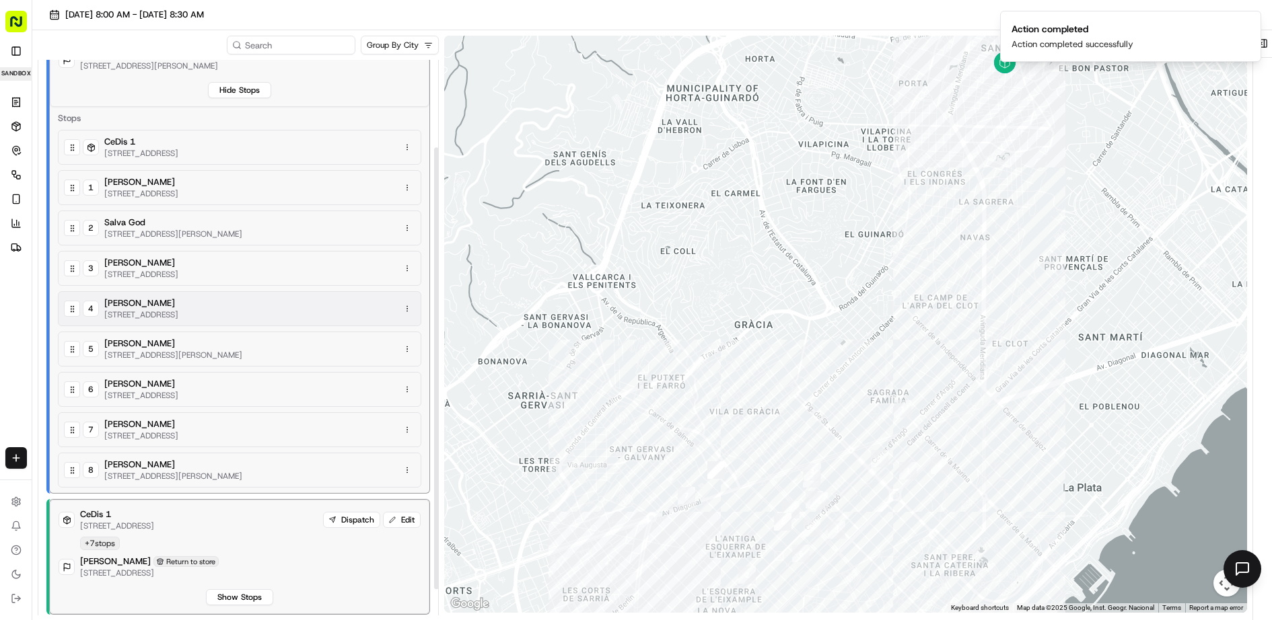
scroll to position [142, 0]
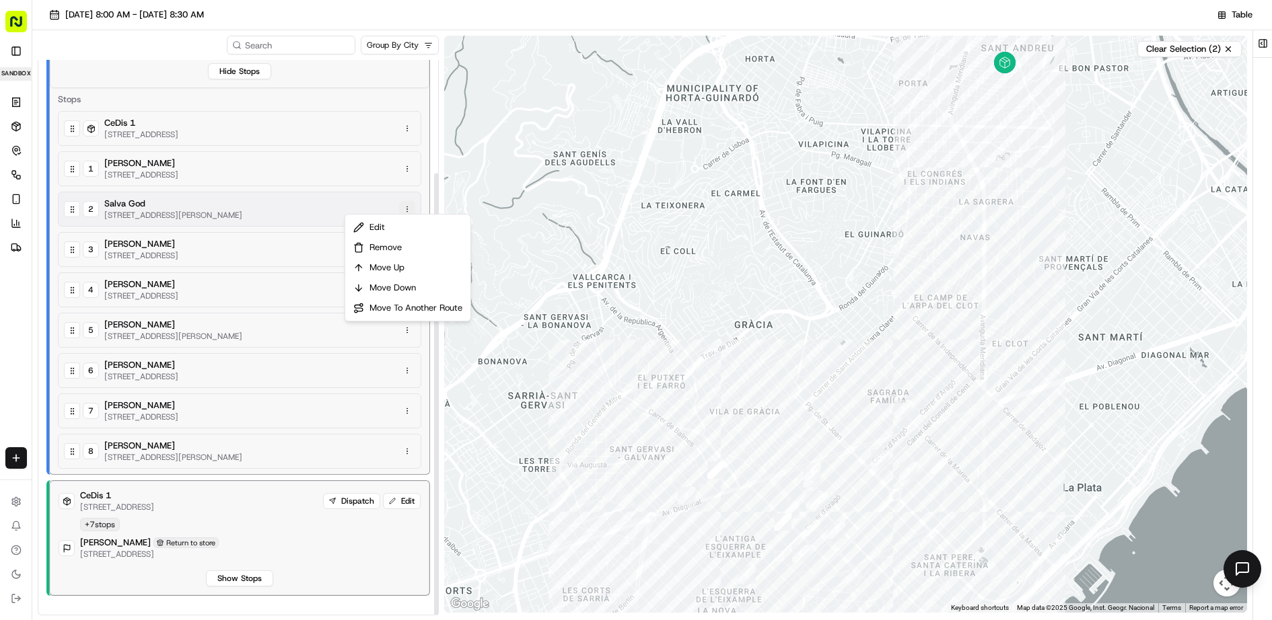
click at [408, 201] on html "Flash Delivery [EMAIL_ADDRESS][DOMAIN_NAME] Toggle Sidebar sandbox Orders Deliv…" at bounding box center [636, 310] width 1272 height 620
click at [412, 307] on div "Move To Another Route" at bounding box center [408, 308] width 120 height 20
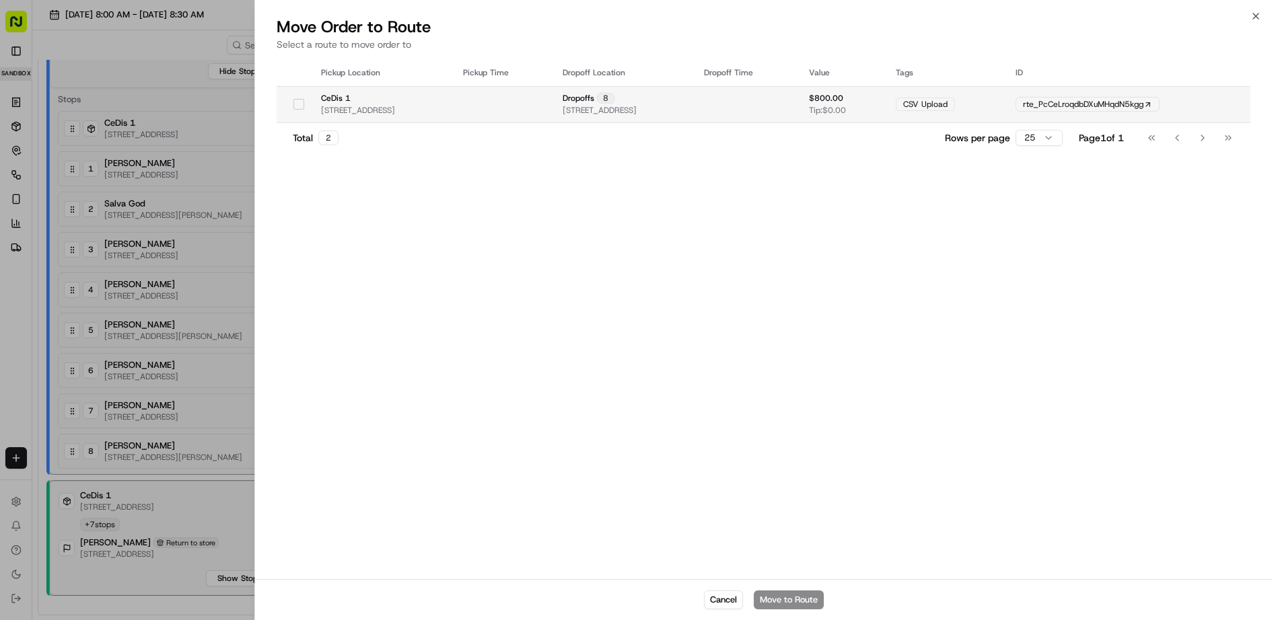
click at [293, 106] on button "button" at bounding box center [298, 104] width 11 height 11
click at [806, 600] on button "Move to Route" at bounding box center [789, 600] width 70 height 19
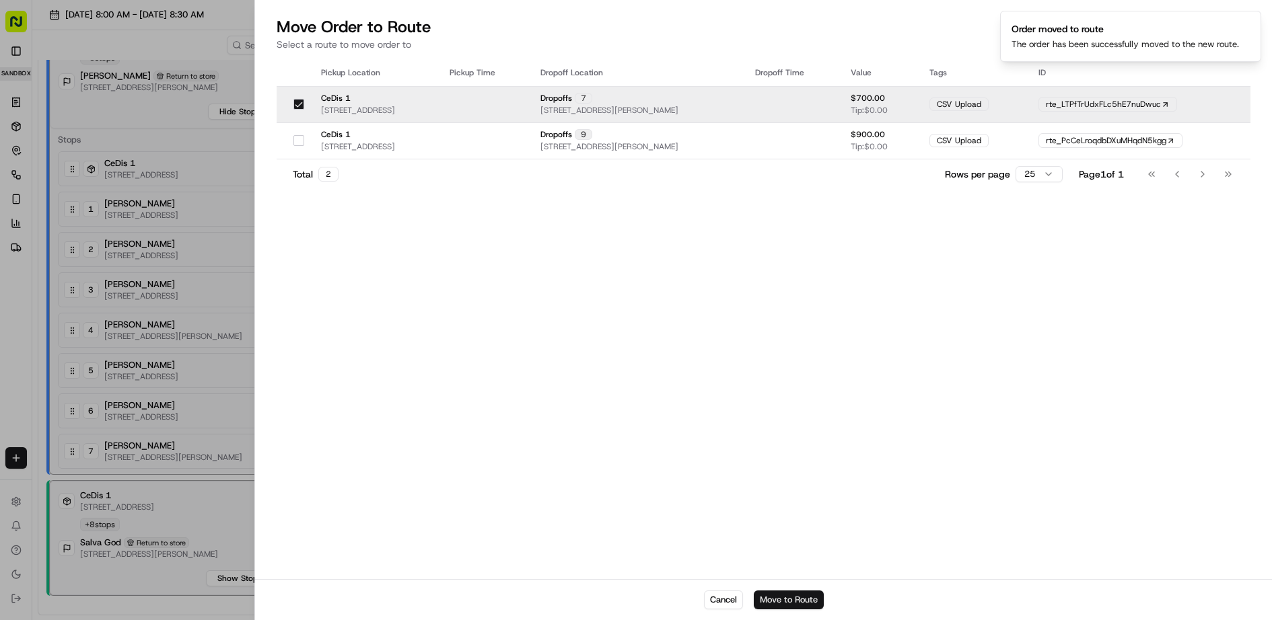
scroll to position [102, 0]
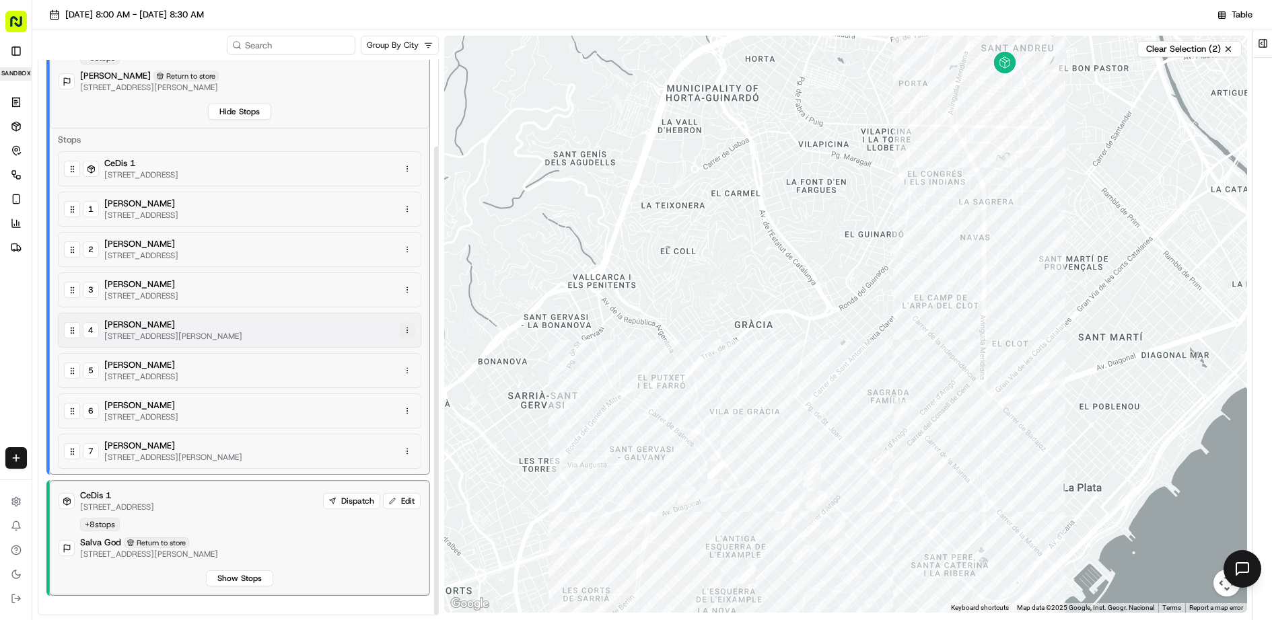
click at [410, 324] on html "Flash Delivery [EMAIL_ADDRESS][DOMAIN_NAME] Toggle Sidebar sandbox Orders Deliv…" at bounding box center [636, 310] width 1272 height 620
click at [423, 425] on div "Move To Another Route" at bounding box center [408, 428] width 120 height 20
